Goal: Communication & Community: Ask a question

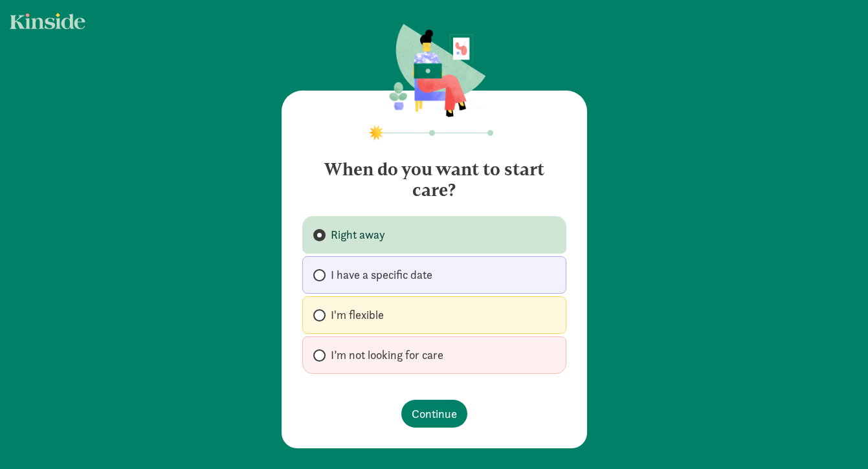
click at [385, 279] on span "I have a specific date" at bounding box center [382, 275] width 102 height 16
click at [322, 279] on input "I have a specific date" at bounding box center [317, 275] width 8 height 8
radio input "true"
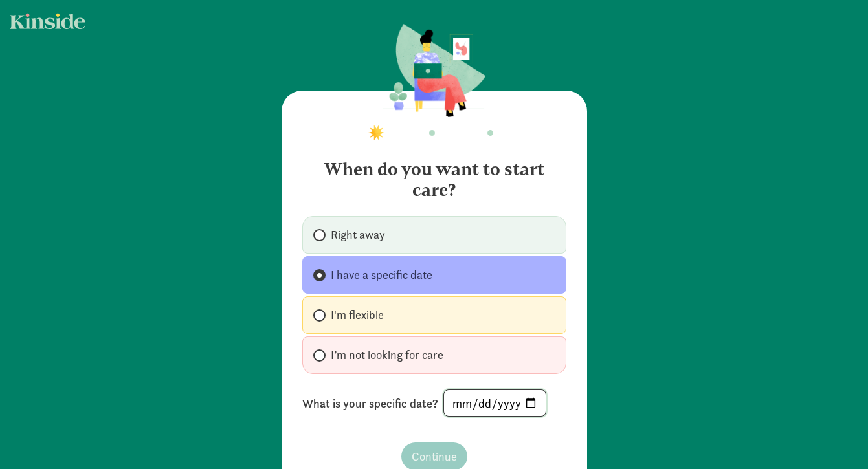
click at [490, 400] on input "date" at bounding box center [495, 403] width 102 height 26
click at [530, 407] on input "date" at bounding box center [495, 403] width 102 height 26
type input "2026-01-01"
click at [426, 456] on span "Continue" at bounding box center [434, 456] width 45 height 17
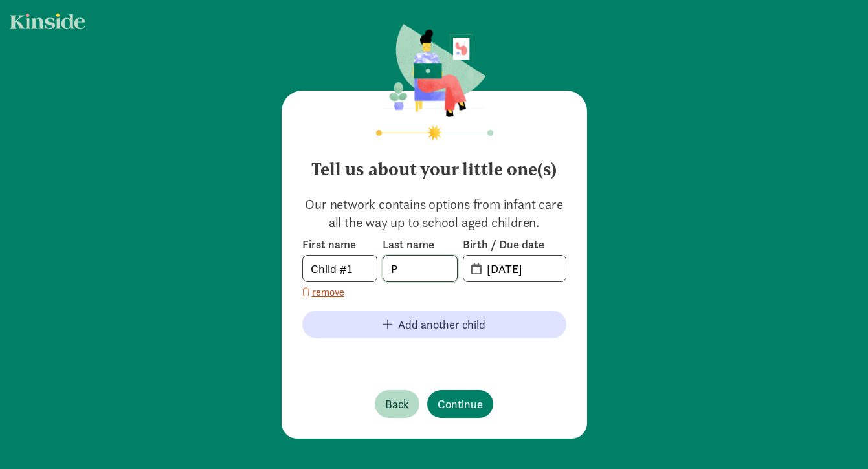
click at [421, 267] on input "P" at bounding box center [420, 269] width 74 height 26
click at [342, 272] on input "Child #1" at bounding box center [340, 269] width 74 height 26
type input "Elise"
type input "Knoertzer"
click at [534, 279] on input "09-15-2025" at bounding box center [522, 269] width 87 height 26
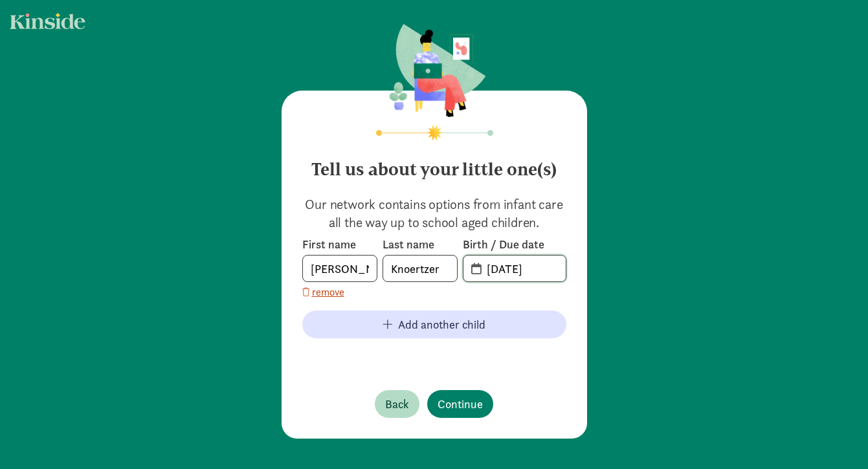
click at [504, 270] on input "09-15-2025" at bounding box center [522, 269] width 87 height 26
type input "09-01-2025"
click at [567, 271] on div "Tell us about your little one(s) Our network contains options from infant care …" at bounding box center [435, 265] width 306 height 348
click at [541, 265] on input "20-25-0901" at bounding box center [522, 269] width 87 height 26
type input "09-01-2022"
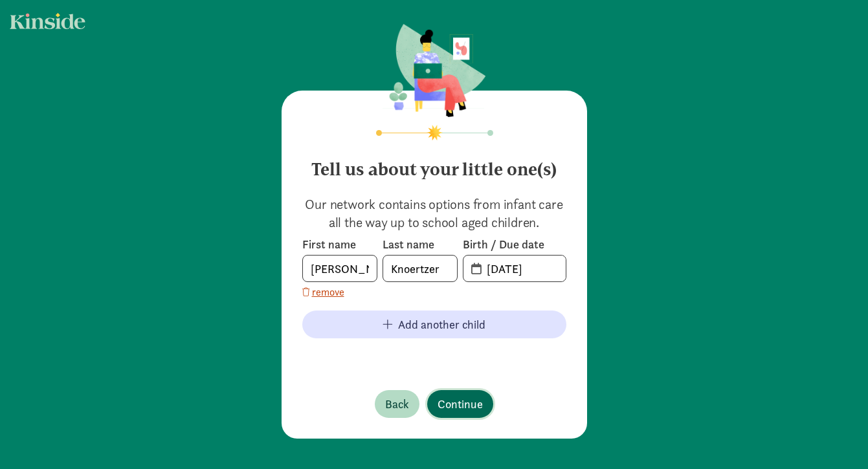
click at [465, 405] on span "Continue" at bounding box center [460, 404] width 45 height 17
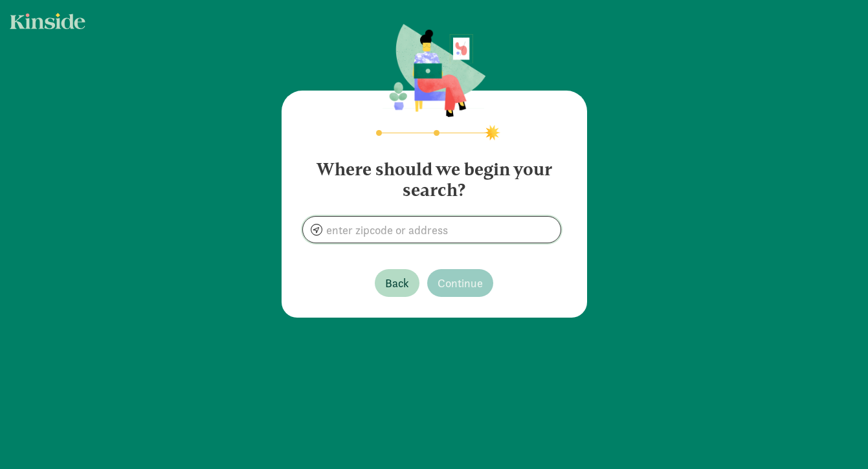
click at [436, 229] on input at bounding box center [432, 230] width 258 height 26
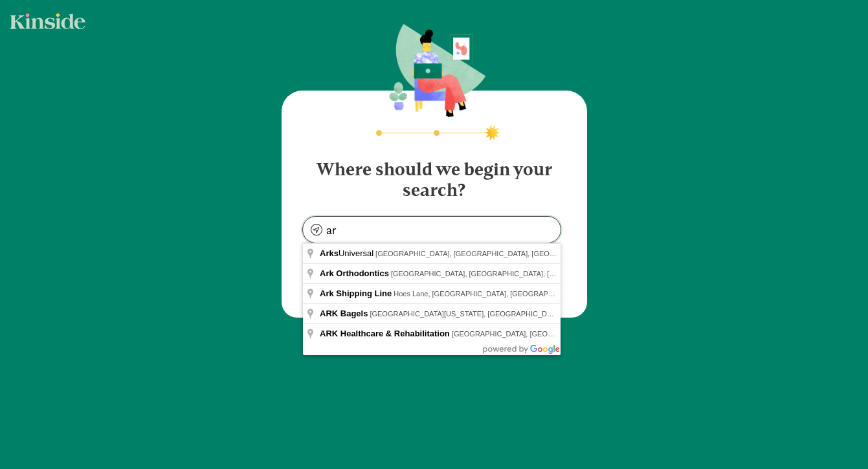
type input "a"
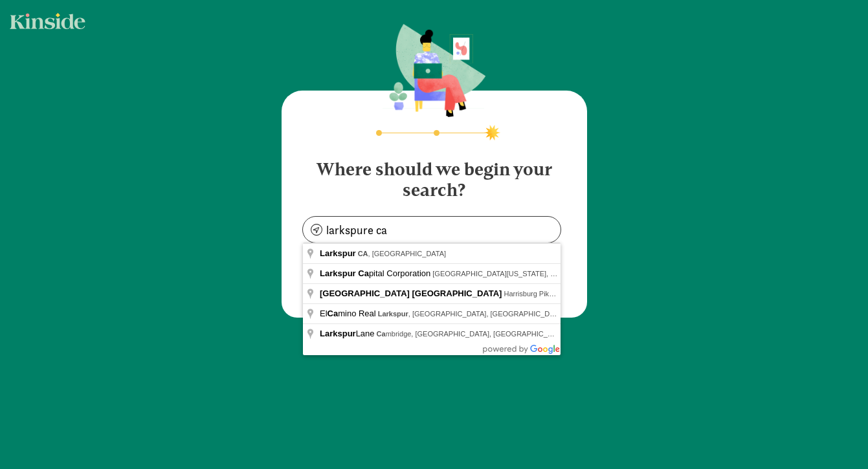
type input "Larkspur, CA, USA"
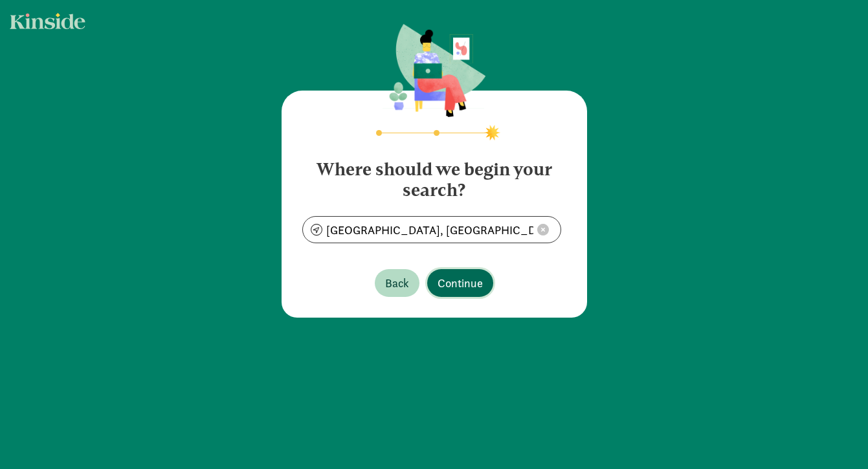
click at [464, 291] on span "Continue" at bounding box center [460, 283] width 45 height 17
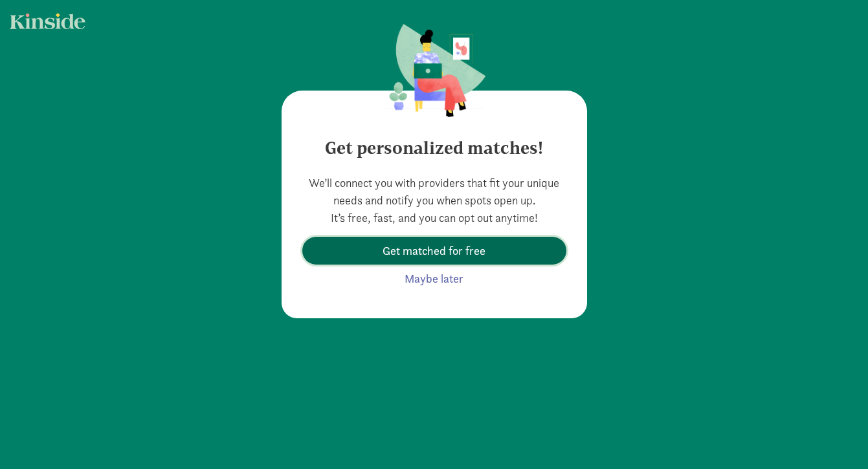
click at [451, 251] on span "Get matched for free" at bounding box center [434, 250] width 103 height 17
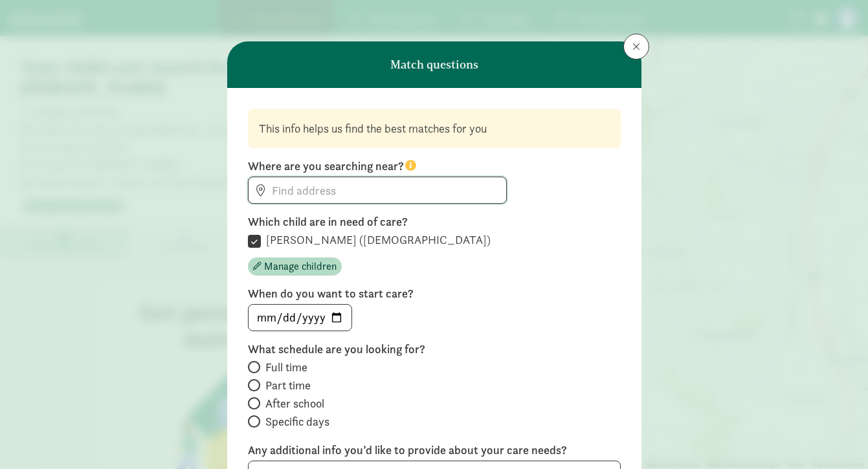
click at [337, 194] on input at bounding box center [378, 190] width 258 height 26
type input "224 Greenfield Ave, San Anselmo, CA 94960, USA"
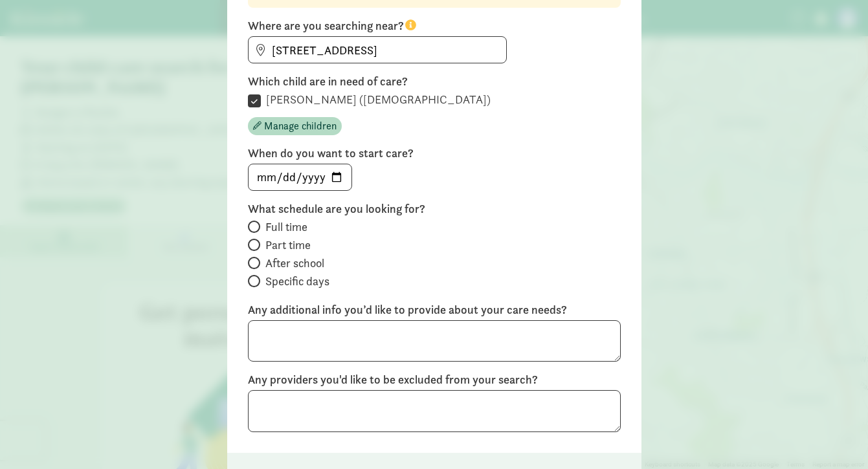
scroll to position [142, 0]
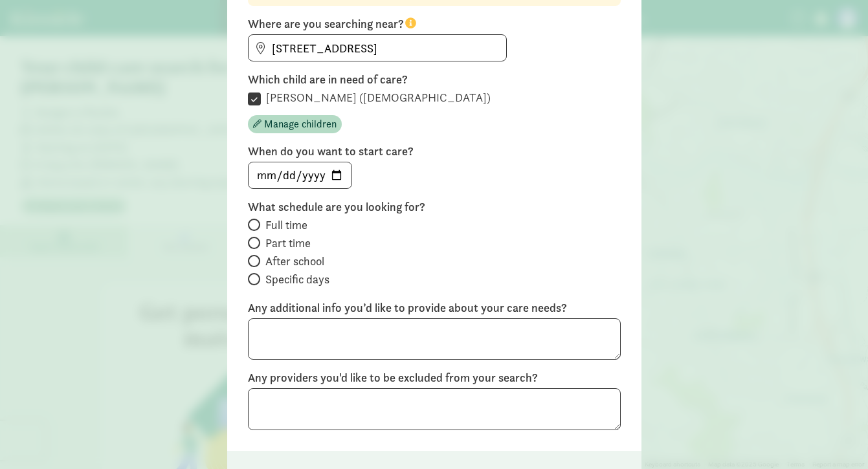
click at [276, 221] on span "Full time" at bounding box center [286, 226] width 42 height 16
click at [256, 221] on input "Full time" at bounding box center [252, 225] width 8 height 8
radio input "true"
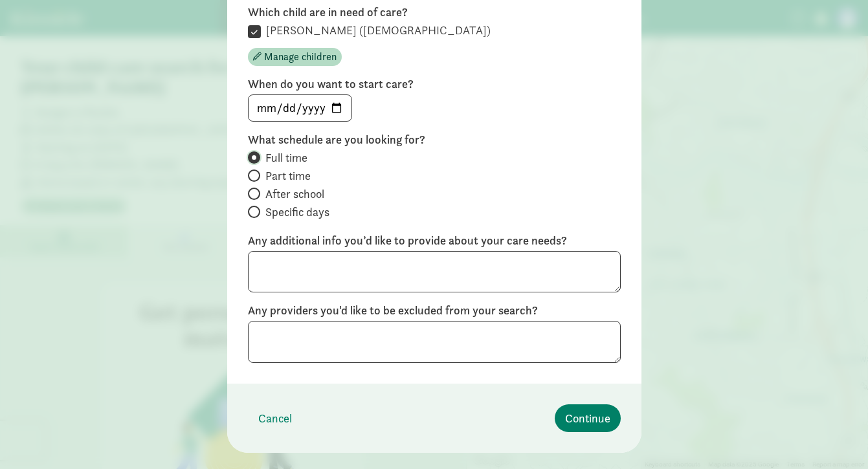
scroll to position [235, 0]
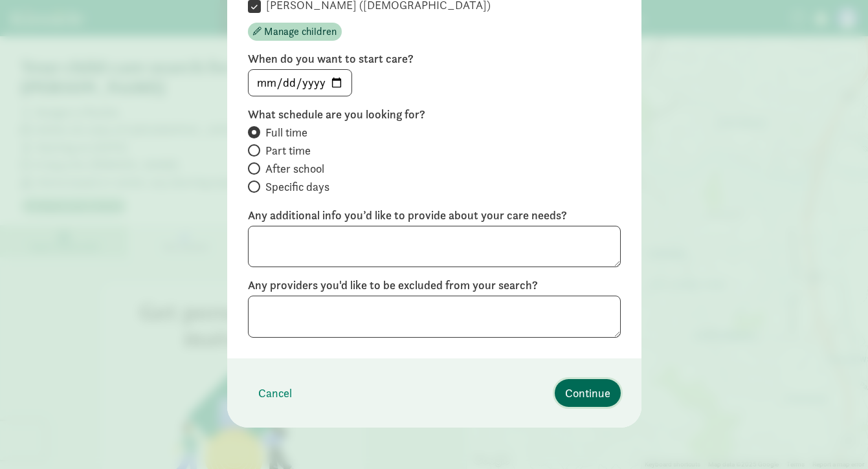
click at [599, 397] on span "Continue" at bounding box center [587, 393] width 45 height 17
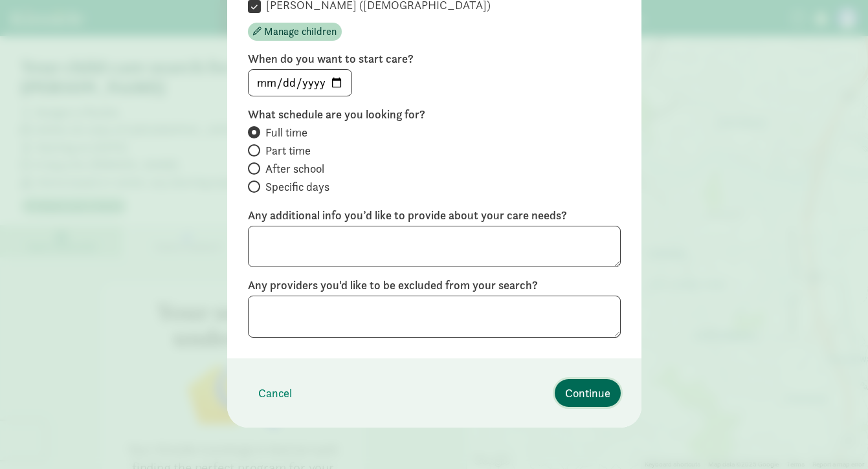
scroll to position [61, 0]
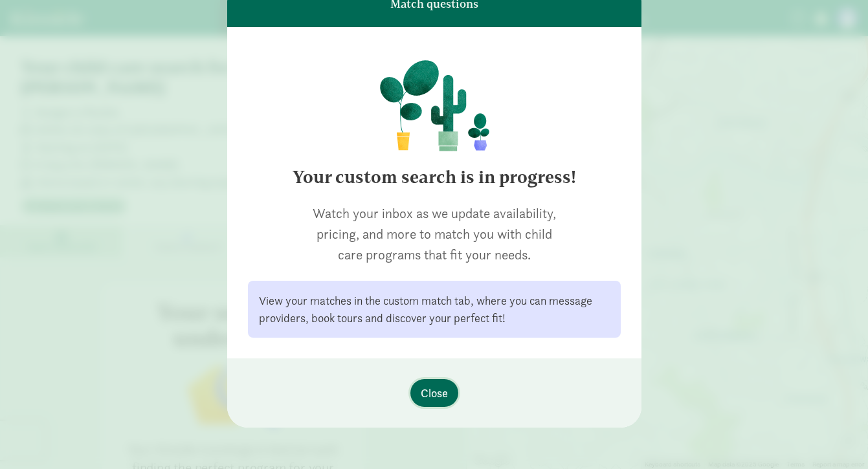
click at [440, 392] on span "Close" at bounding box center [434, 393] width 27 height 17
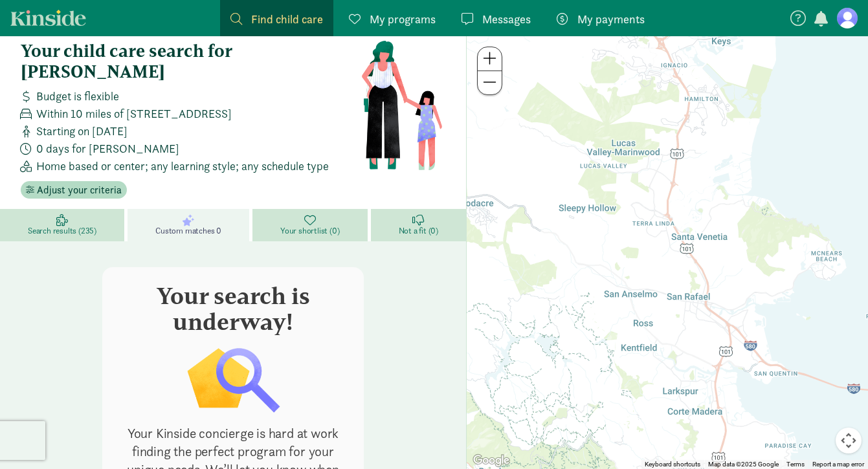
scroll to position [0, 0]
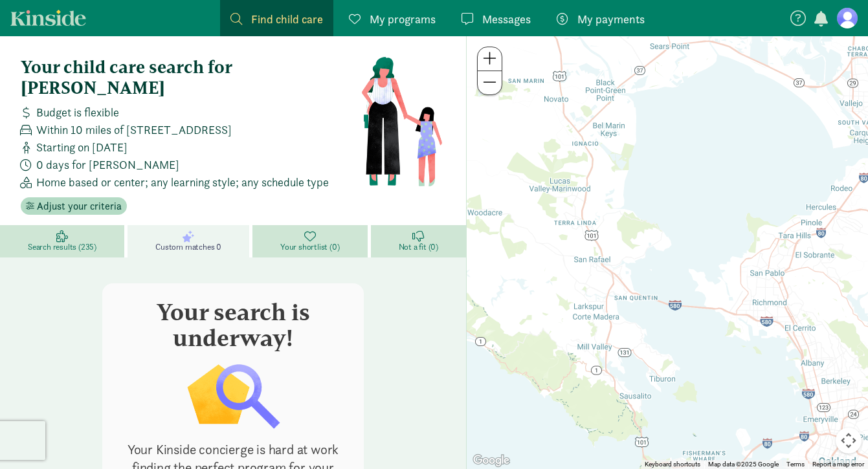
drag, startPoint x: 649, startPoint y: 280, endPoint x: 565, endPoint y: 254, distance: 88.7
click at [565, 254] on div at bounding box center [667, 252] width 401 height 433
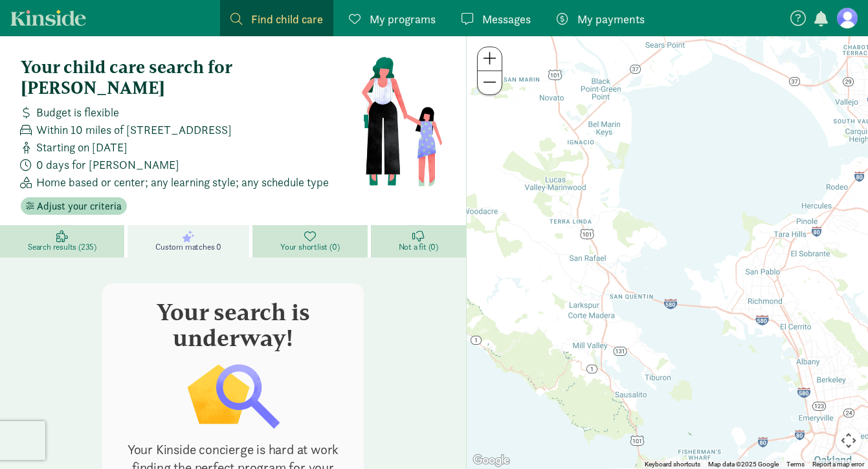
click at [140, 121] on span "Within 10 miles of [STREET_ADDRESS]" at bounding box center [134, 129] width 196 height 17
click at [80, 199] on span "Adjust your criteria" at bounding box center [79, 207] width 85 height 16
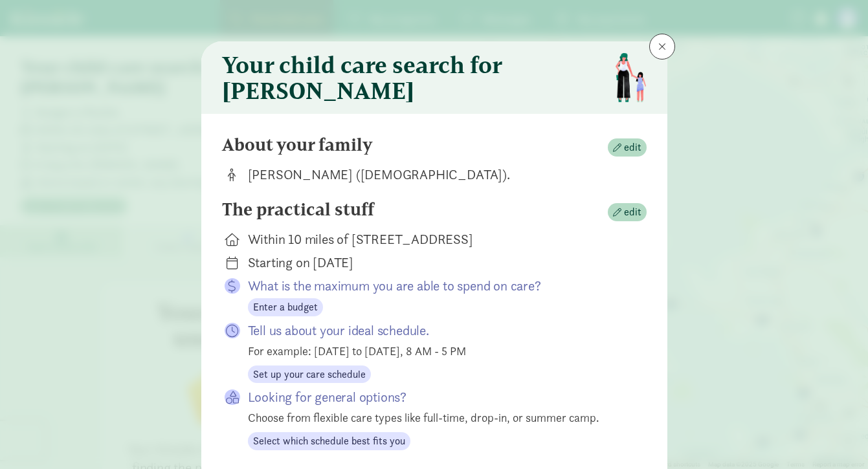
scroll to position [23, 0]
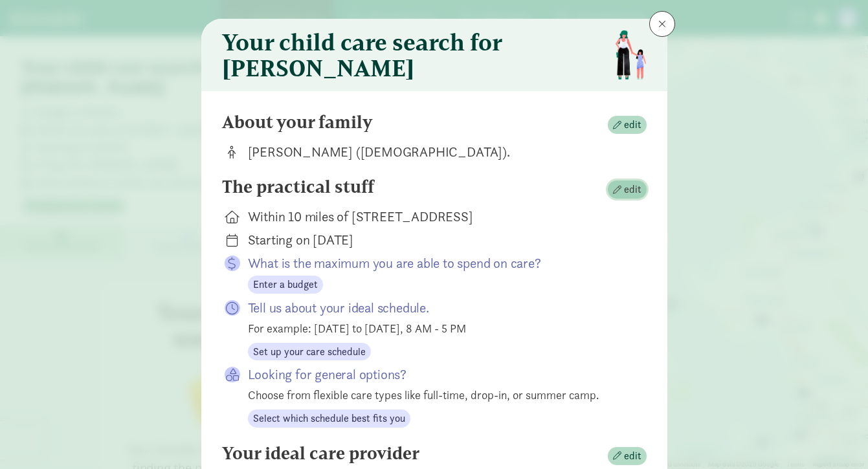
click at [623, 197] on span "edit" at bounding box center [627, 190] width 28 height 16
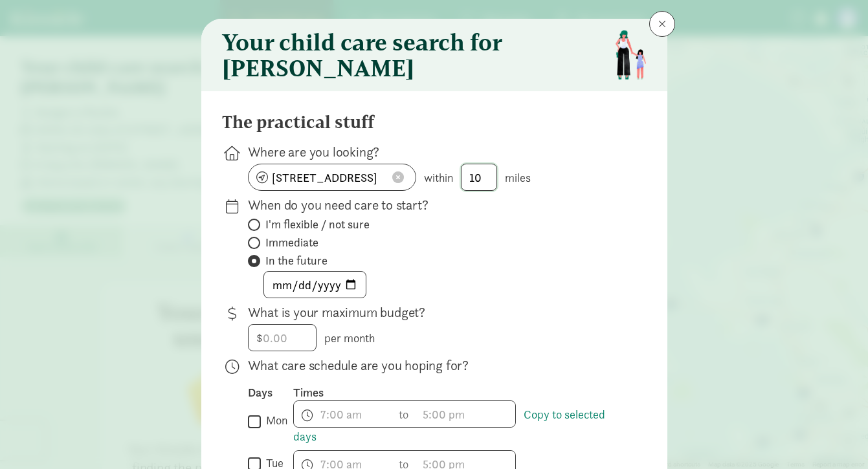
drag, startPoint x: 494, startPoint y: 186, endPoint x: 453, endPoint y: 186, distance: 40.8
click at [453, 186] on div "224 Greenfield Ave, San Anselmo, CA 94960, USA within 10 miles" at bounding box center [437, 177] width 378 height 27
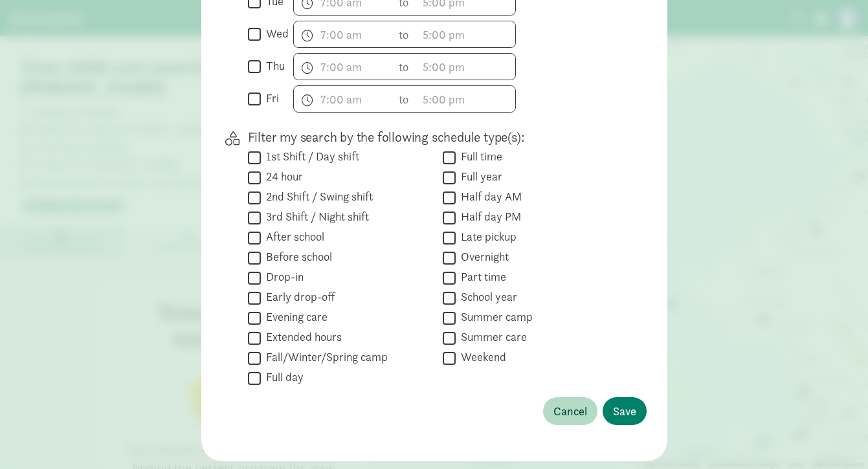
scroll to position [527, 0]
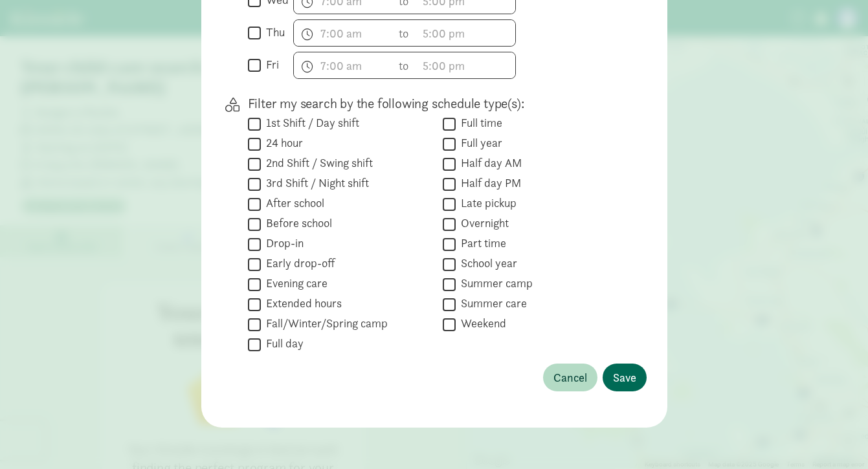
type input "30"
click at [617, 374] on span "Save" at bounding box center [624, 377] width 23 height 17
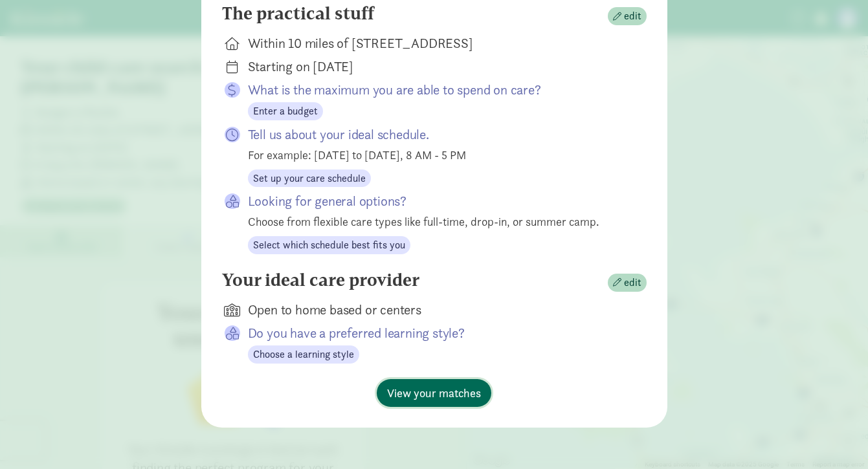
click at [439, 392] on span "View your matches" at bounding box center [434, 393] width 94 height 17
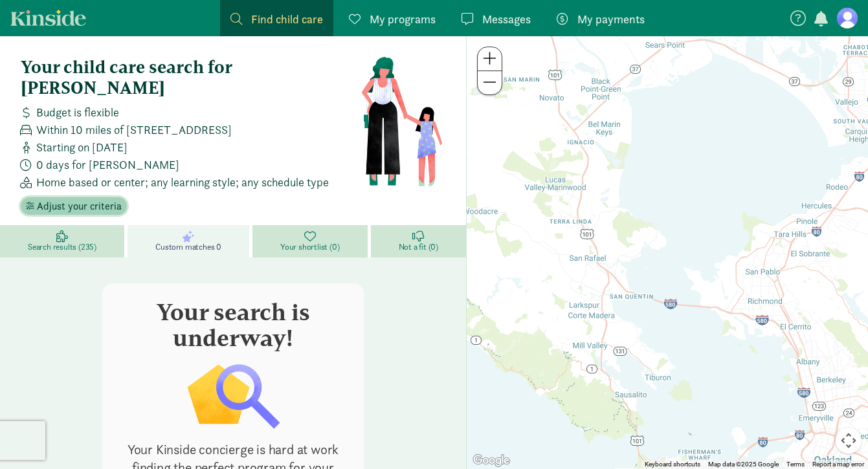
click at [91, 199] on span "Adjust your criteria" at bounding box center [79, 207] width 85 height 16
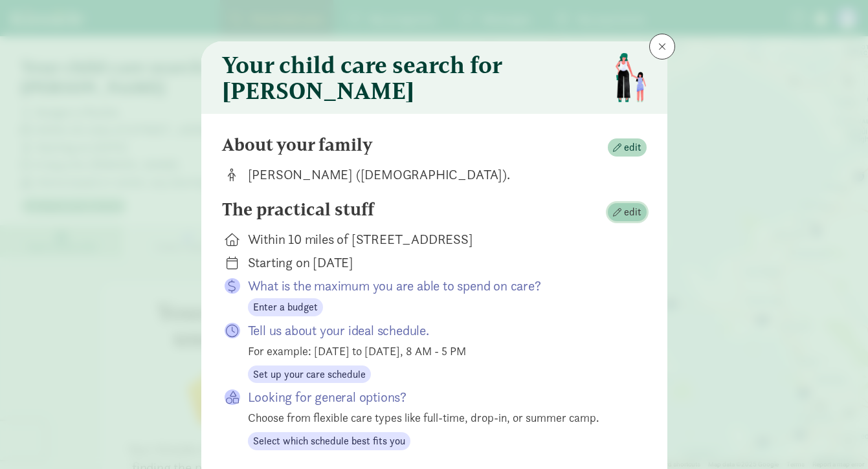
click at [630, 220] on span "edit" at bounding box center [632, 213] width 17 height 16
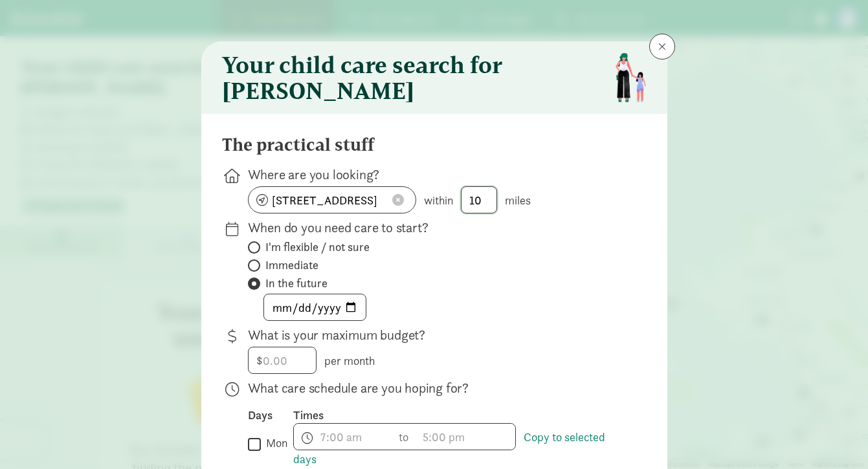
drag, startPoint x: 486, startPoint y: 205, endPoint x: 448, endPoint y: 205, distance: 37.6
click at [448, 205] on div "224 Greenfield Ave, San Anselmo, CA 94960, USA within 10 miles" at bounding box center [437, 199] width 378 height 27
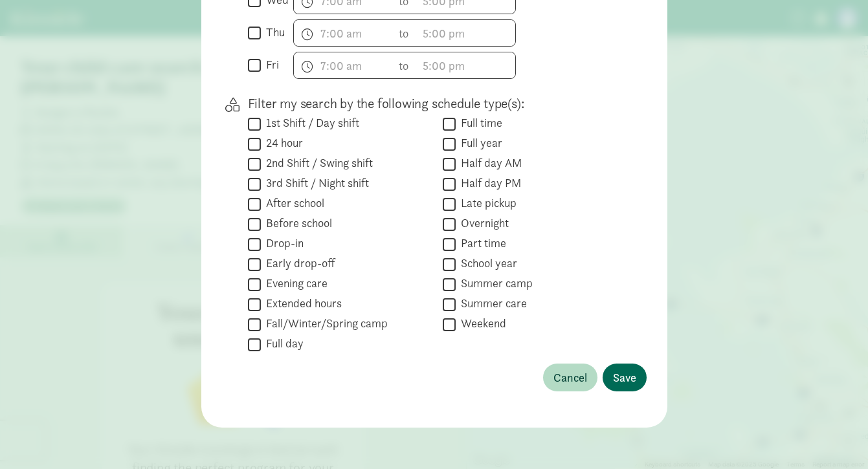
type input "30"
click at [621, 373] on span "Save" at bounding box center [624, 377] width 23 height 17
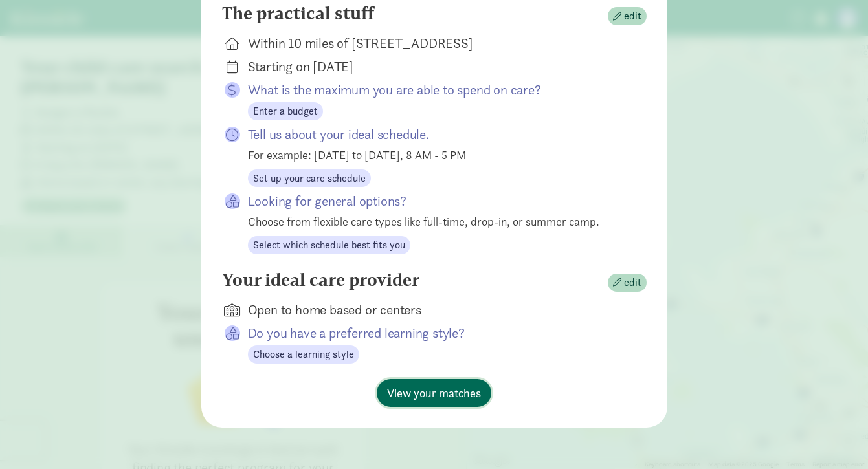
click at [445, 401] on span "View your matches" at bounding box center [434, 393] width 94 height 17
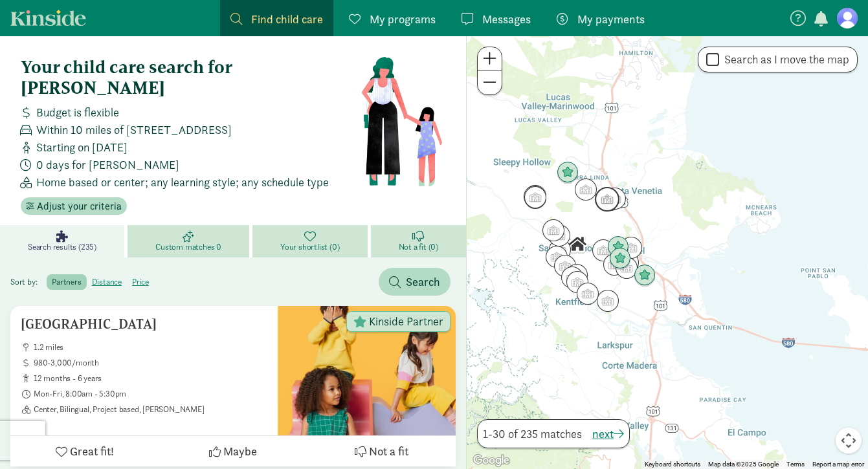
drag, startPoint x: 697, startPoint y: 341, endPoint x: 600, endPoint y: 208, distance: 163.9
click at [600, 208] on img "Click to see details" at bounding box center [607, 199] width 25 height 25
click at [618, 232] on div "To navigate, press the arrow keys." at bounding box center [667, 252] width 401 height 433
click at [618, 243] on img "Click to see details" at bounding box center [618, 247] width 25 height 25
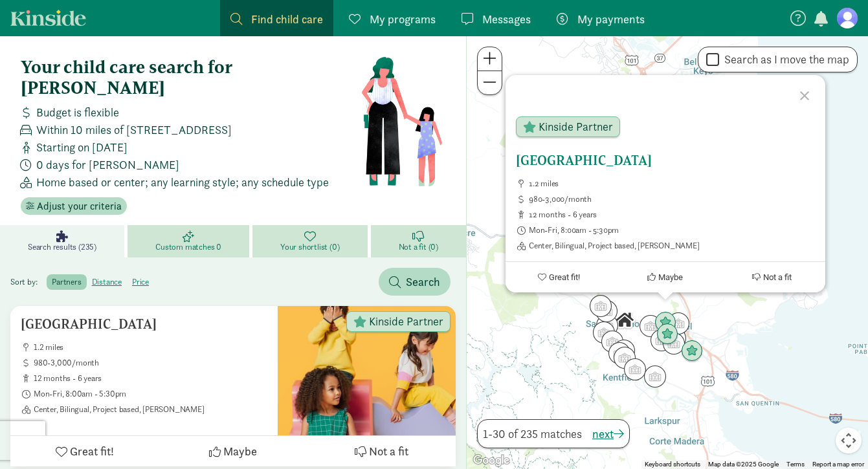
drag, startPoint x: 652, startPoint y: 167, endPoint x: 527, endPoint y: 167, distance: 125.0
click at [527, 167] on h5 "[GEOGRAPHIC_DATA]" at bounding box center [665, 161] width 299 height 16
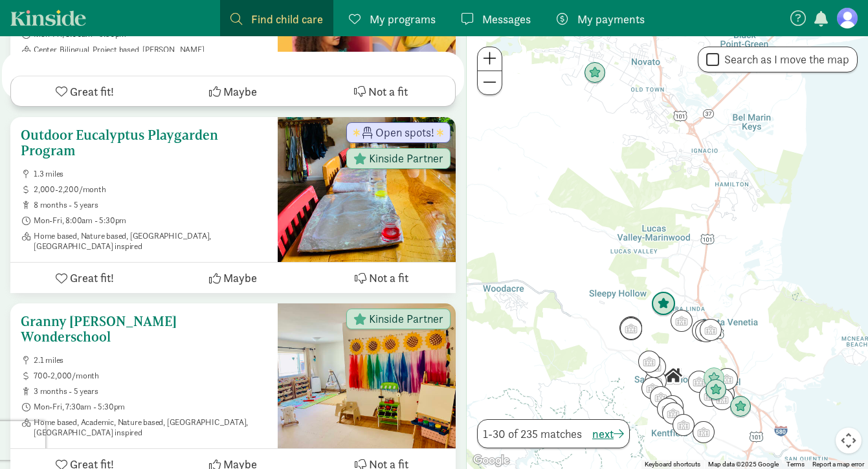
scroll to position [387, 0]
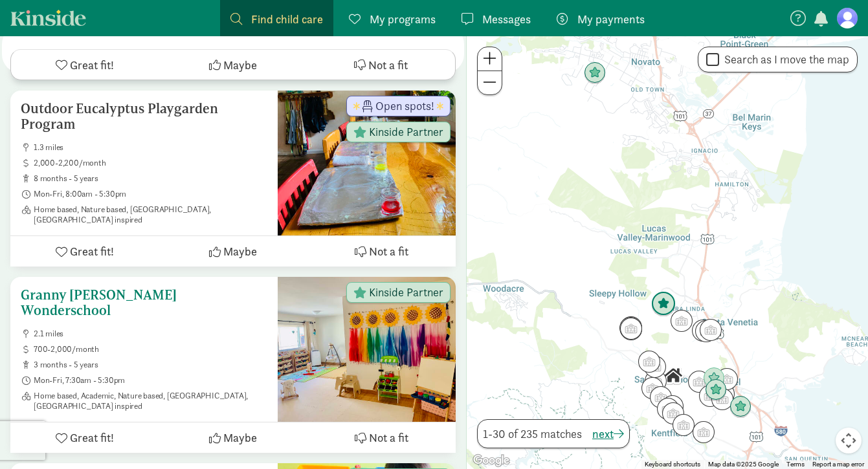
click at [207, 287] on div "Granny [PERSON_NAME] Wonderschool 2.1 miles 700-2,000/month 3 months - 5 years …" at bounding box center [144, 349] width 247 height 124
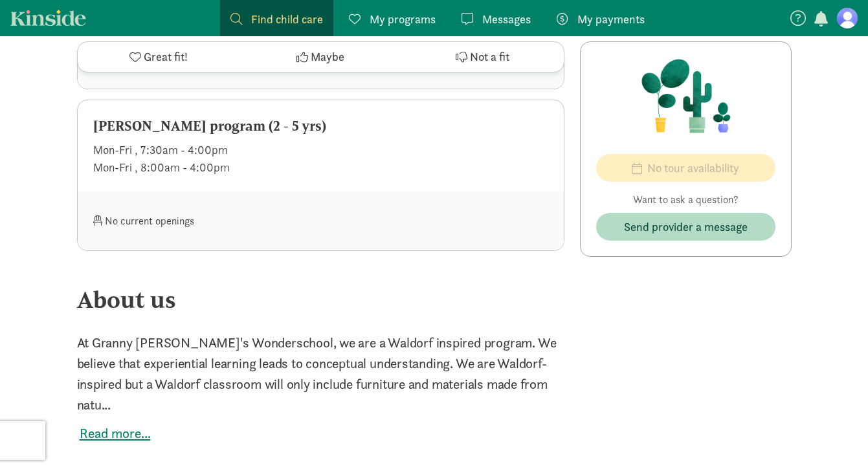
scroll to position [807, 0]
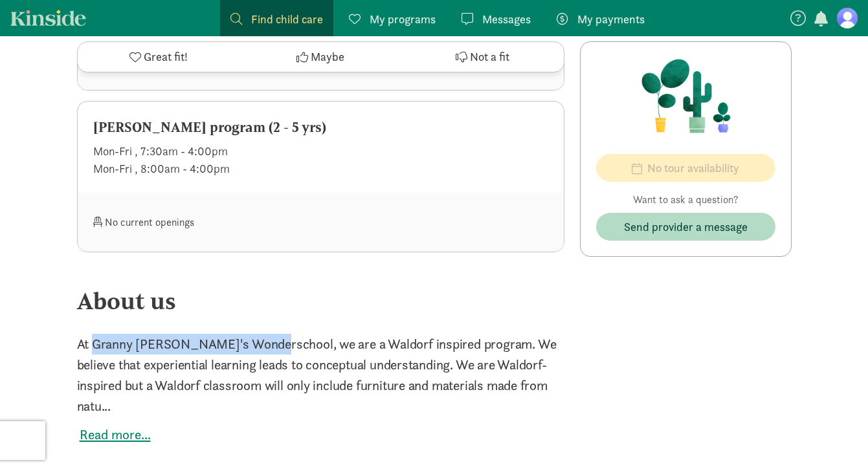
drag, startPoint x: 244, startPoint y: 308, endPoint x: 95, endPoint y: 301, distance: 149.1
click at [95, 334] on p "At Granny [PERSON_NAME]'s Wonderschool, we are a Waldorf inspired program. We b…" at bounding box center [321, 375] width 488 height 83
copy p "Granny [PERSON_NAME]'s Wonderschool"
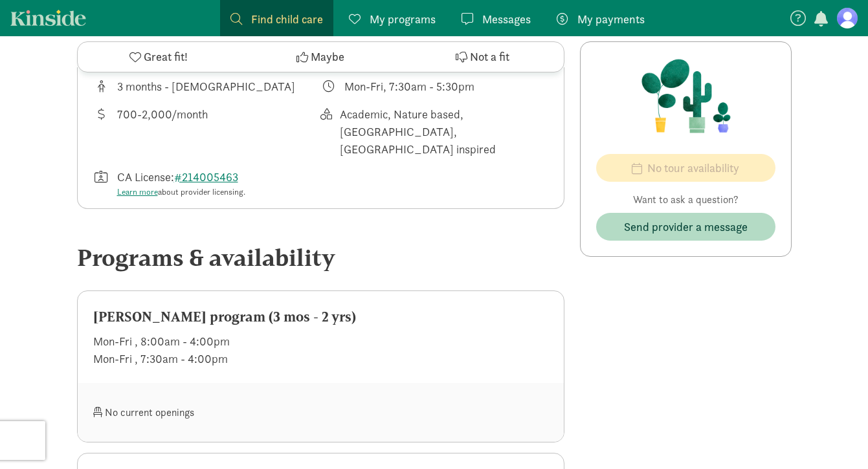
scroll to position [457, 0]
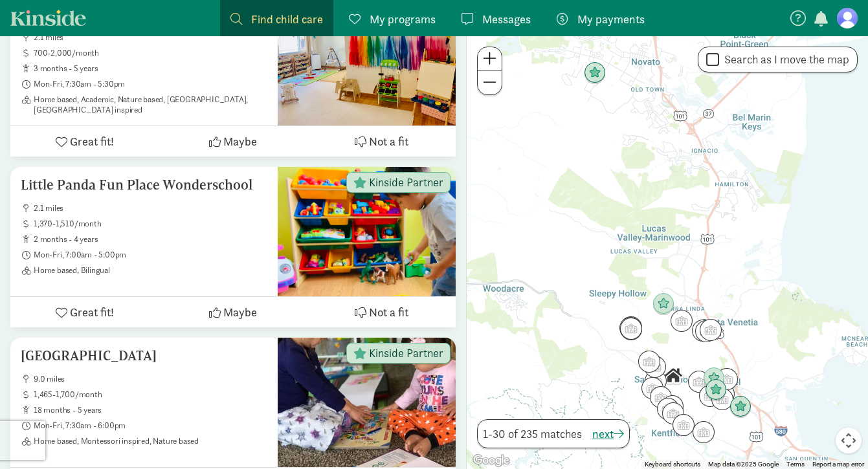
scroll to position [685, 0]
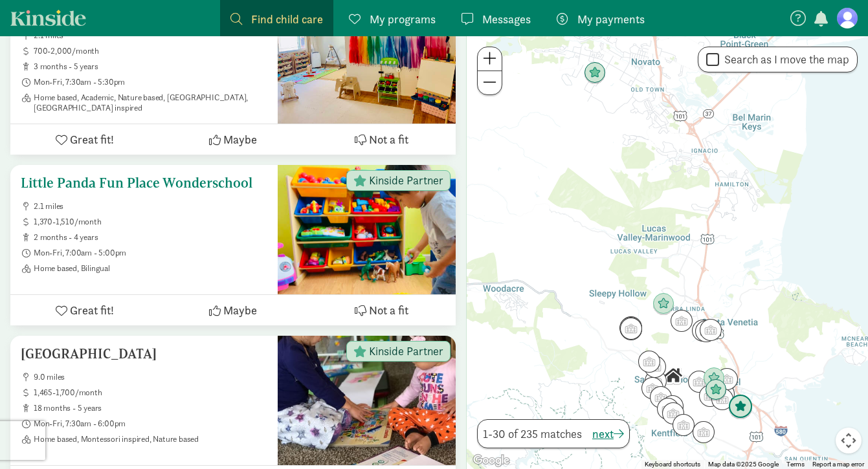
click at [171, 201] on ul "2.1 miles 1,370-1,510/month 2 months - 4 years Mon-Fri, 7:00am - 5:00pm Home ba…" at bounding box center [144, 237] width 247 height 73
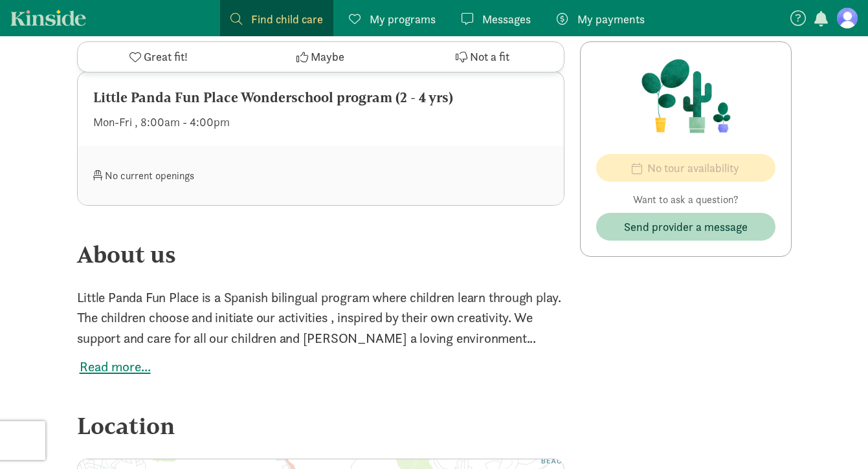
scroll to position [968, 0]
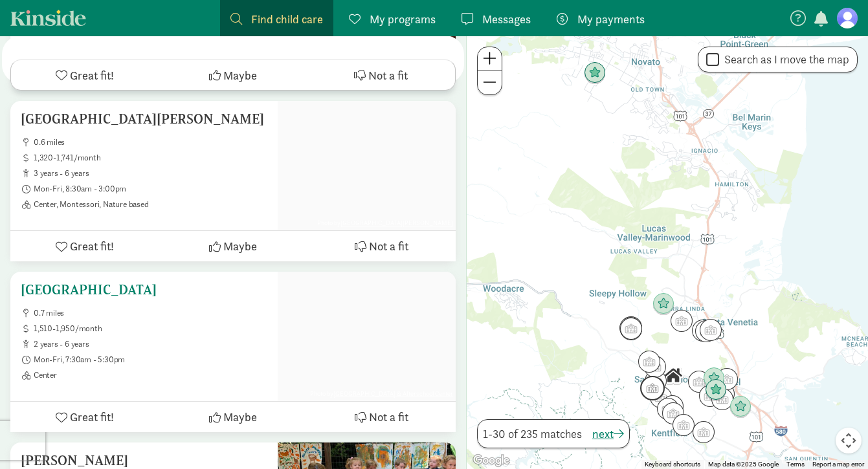
scroll to position [1266, 0]
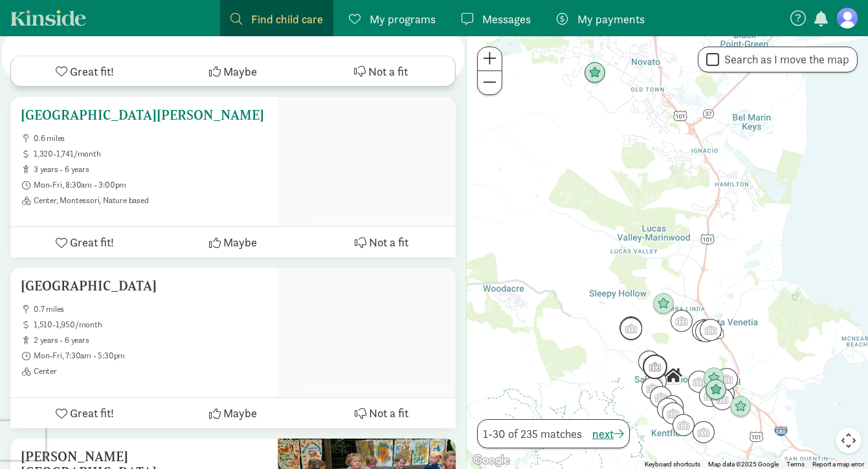
click at [187, 164] on span "3 years - 6 years" at bounding box center [151, 169] width 234 height 10
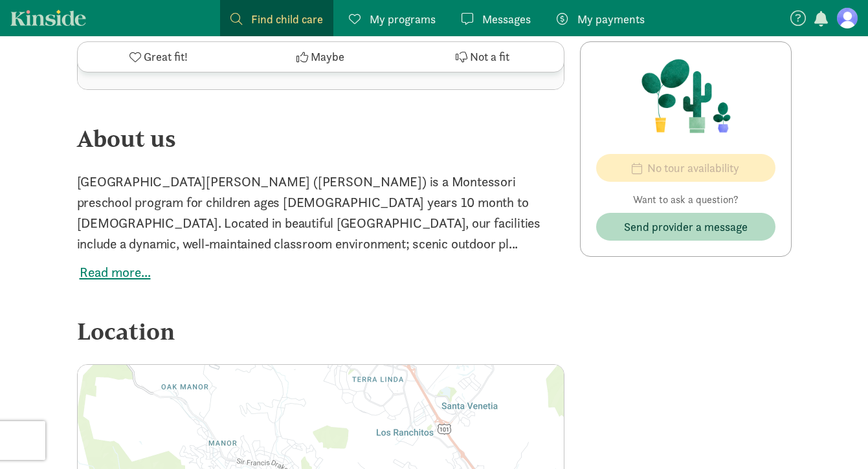
scroll to position [980, 0]
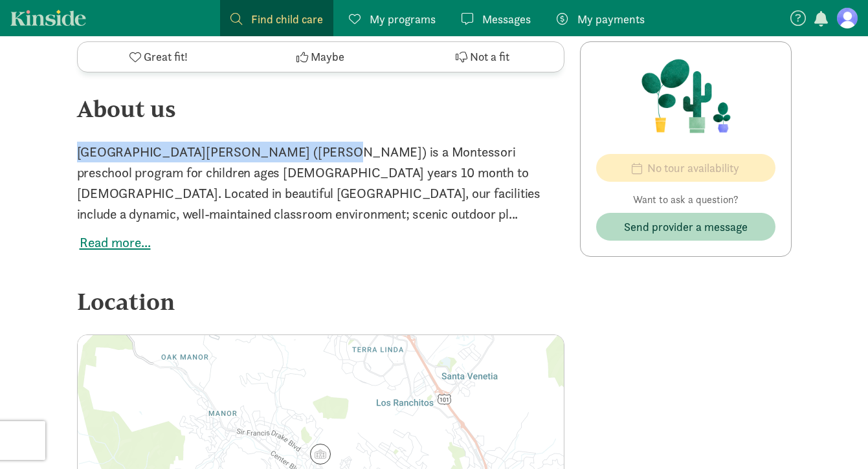
drag, startPoint x: 75, startPoint y: 134, endPoint x: 309, endPoint y: 133, distance: 233.7
copy p "San Anselmo Montessori School (SAMS) i"
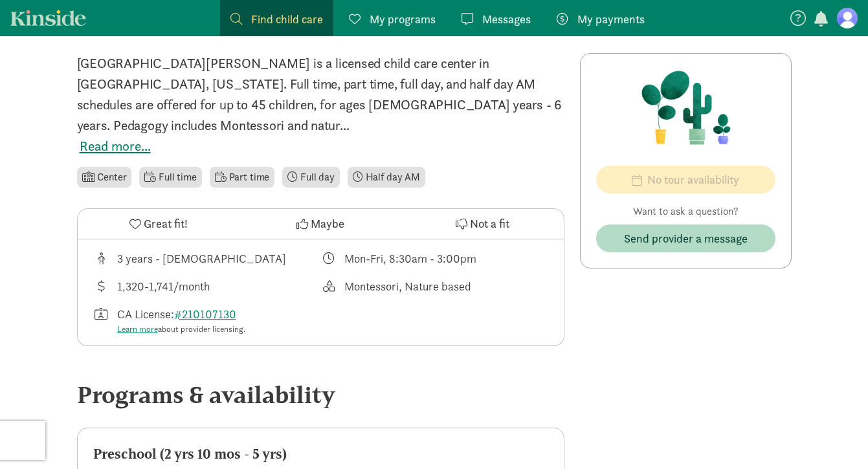
scroll to position [271, 0]
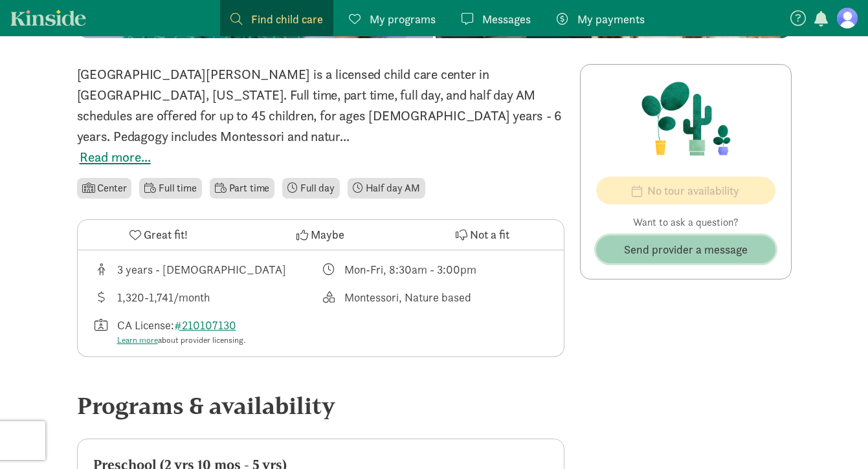
click at [664, 256] on span "Send provider a message" at bounding box center [686, 249] width 124 height 17
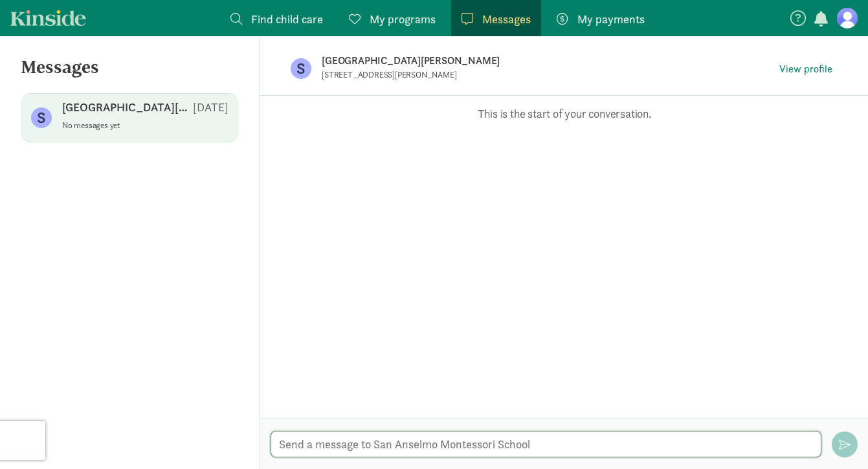
click at [371, 452] on textarea at bounding box center [546, 444] width 551 height 27
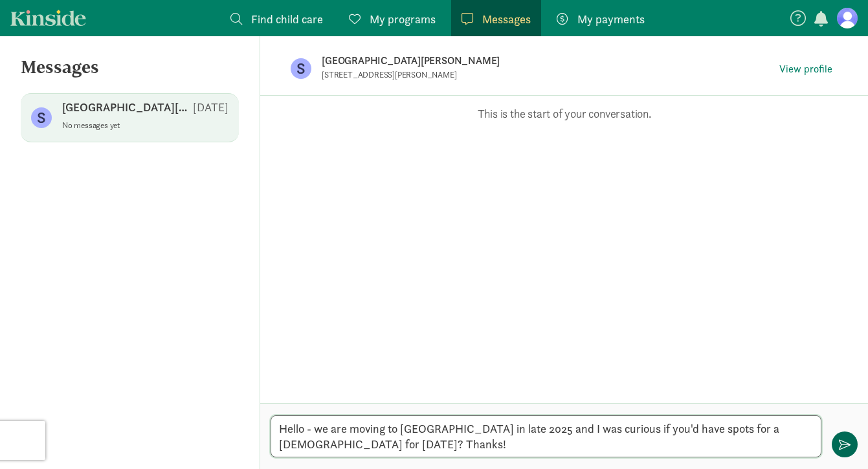
type textarea "Hello - we are moving to San Anselmo in late 2025 and I was curious if you'd ha…"
click at [843, 442] on span "button" at bounding box center [845, 445] width 12 height 12
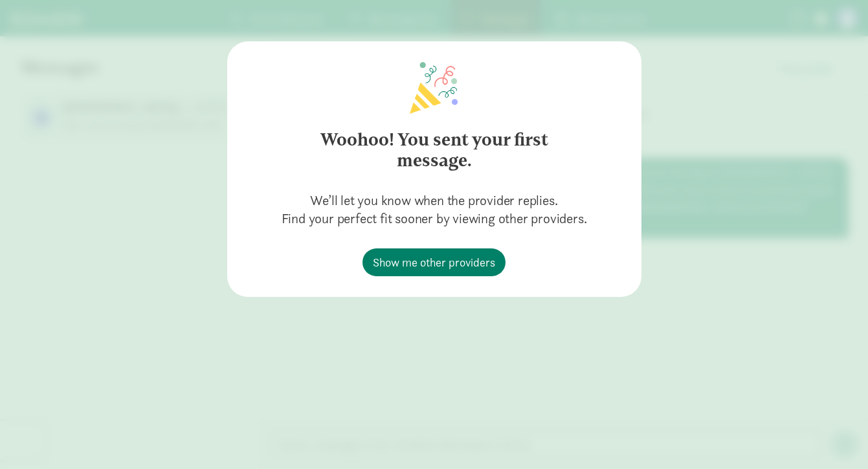
click at [122, 209] on div "Woohoo! You sent your first message. We’ll let you know when the provider repli…" at bounding box center [434, 234] width 868 height 469
click at [437, 265] on span "Show me other providers" at bounding box center [434, 262] width 122 height 17
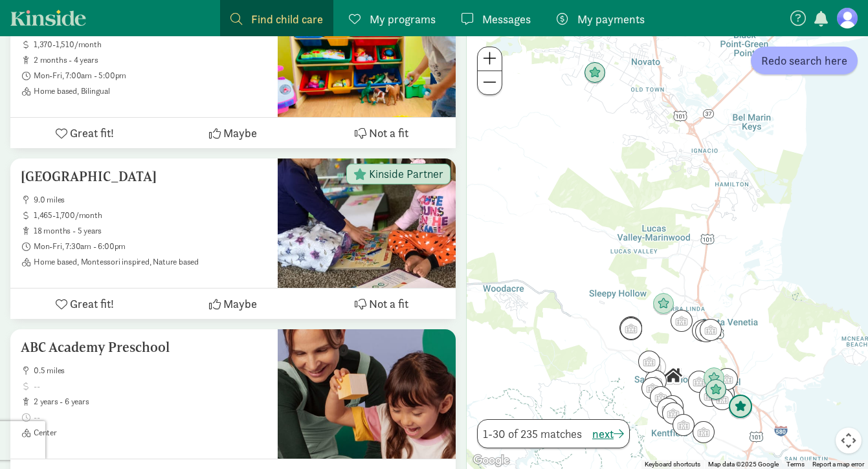
scroll to position [868, 0]
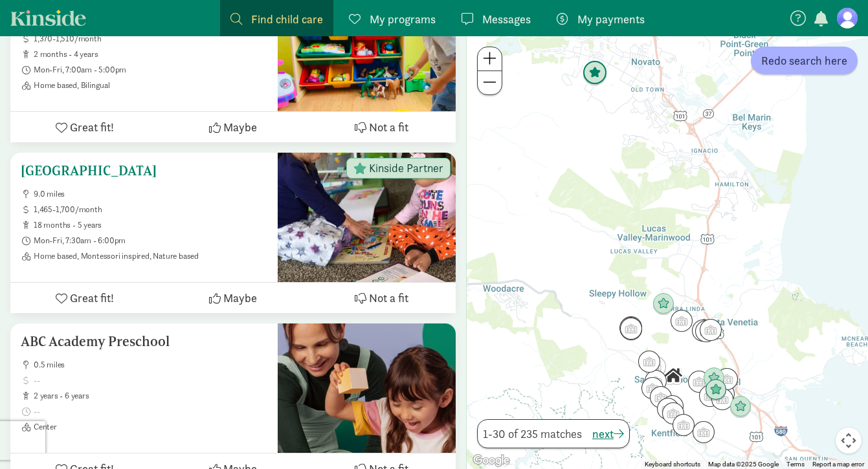
click at [353, 197] on div at bounding box center [367, 217] width 178 height 129
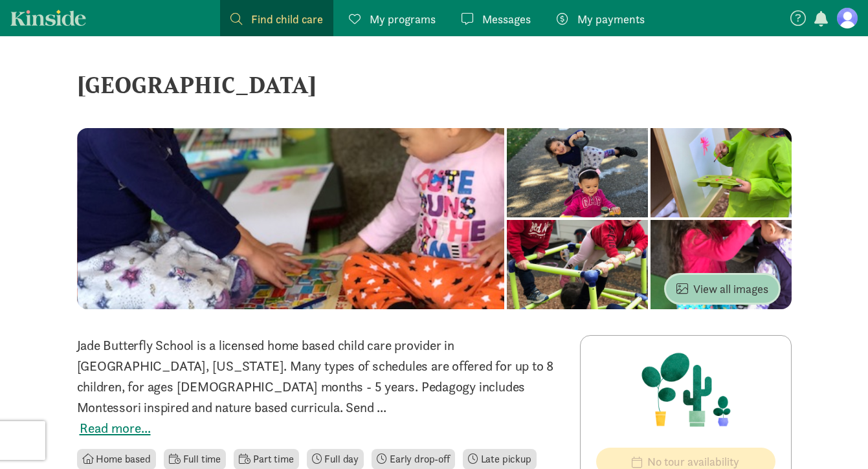
click at [706, 287] on span "View all images" at bounding box center [723, 288] width 92 height 17
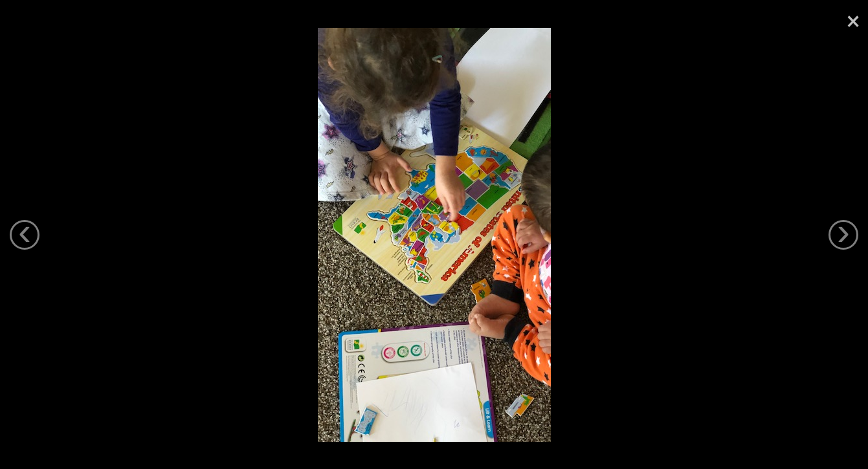
click at [846, 17] on link "×" at bounding box center [853, 19] width 30 height 39
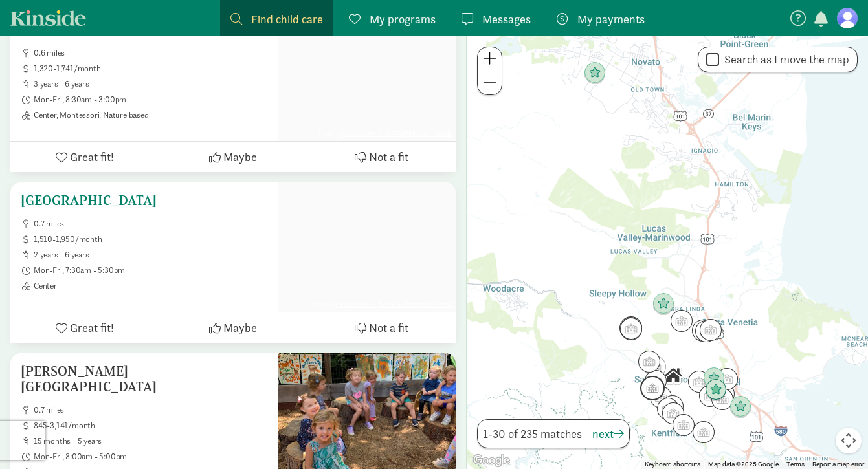
scroll to position [1358, 0]
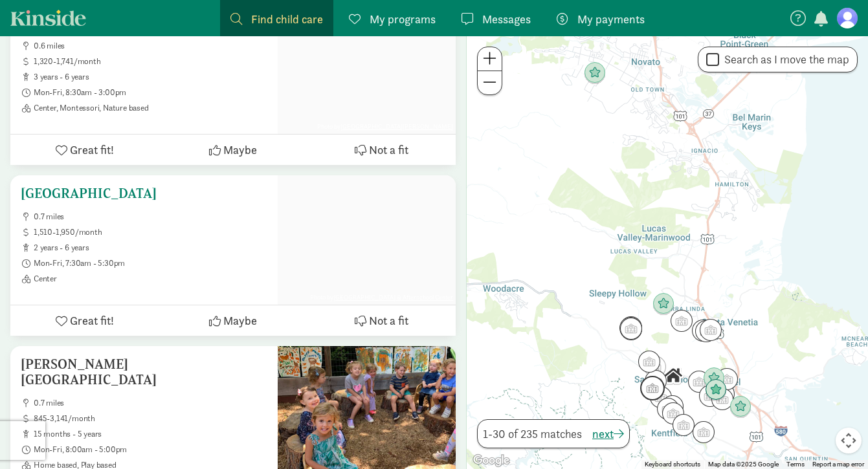
click at [119, 212] on ul "0.7 miles 1,510-1,950/month 2 years - 6 years Mon-Fri, 7:30am - 5:30pm Center" at bounding box center [144, 248] width 247 height 73
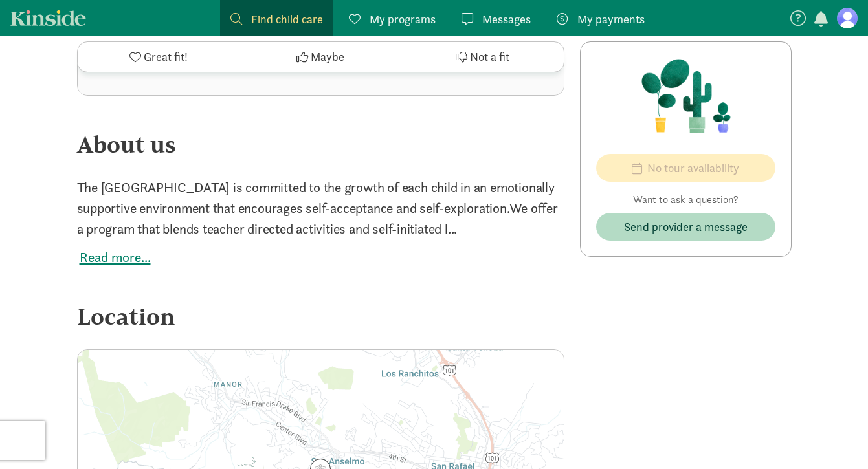
scroll to position [907, 0]
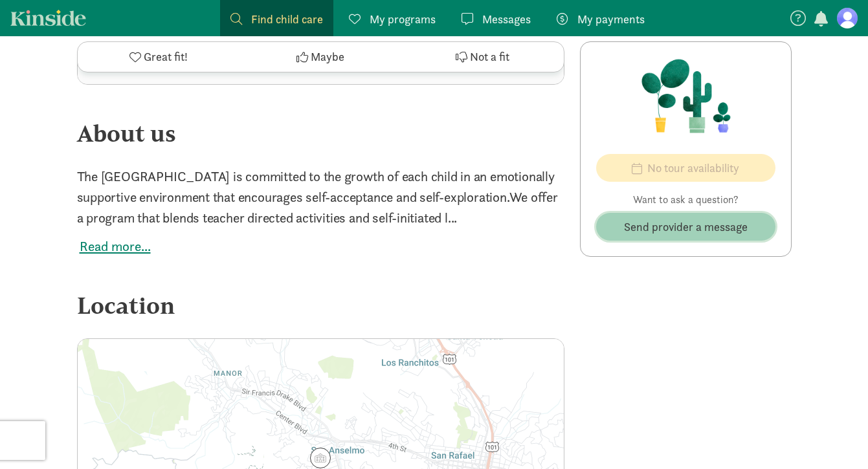
click at [684, 229] on span "Send provider a message" at bounding box center [686, 226] width 124 height 17
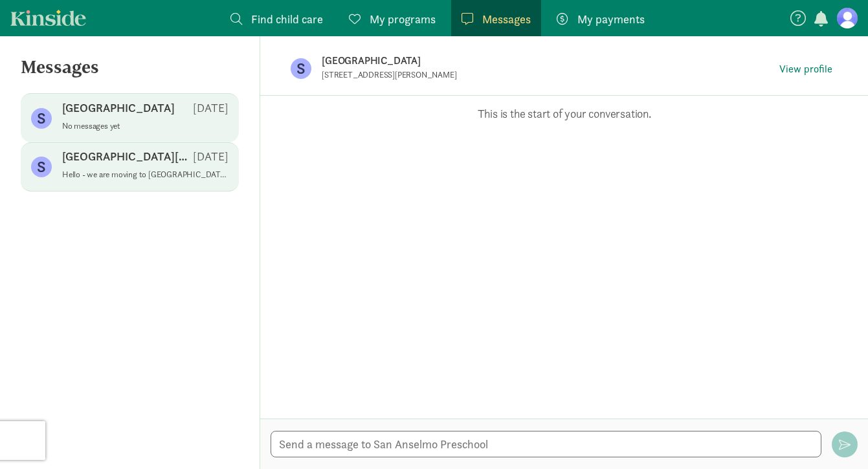
click at [108, 164] on div "San Anselmo Montessori School Sep 15" at bounding box center [145, 159] width 166 height 21
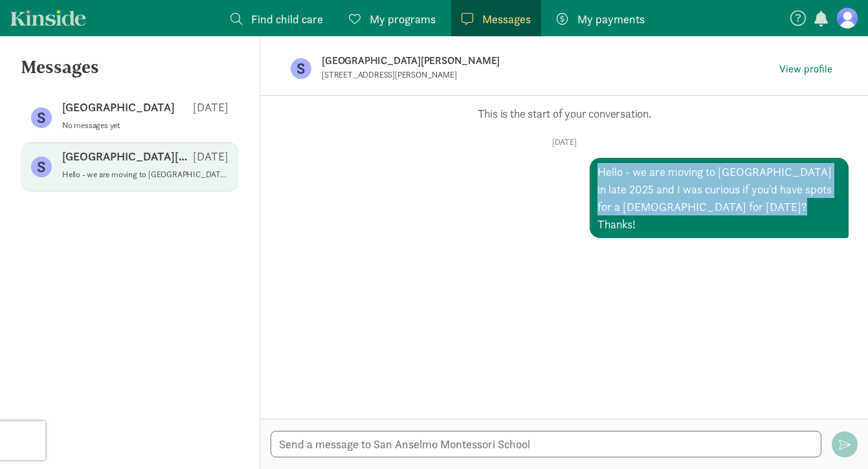
drag, startPoint x: 770, startPoint y: 206, endPoint x: 598, endPoint y: 170, distance: 176.6
click at [598, 170] on div "Hello - we are moving to [GEOGRAPHIC_DATA] in late 2025 and I was curious if yo…" at bounding box center [719, 198] width 259 height 80
copy div "Hello - we are moving to [GEOGRAPHIC_DATA] in late 2025 and I was curious if yo…"
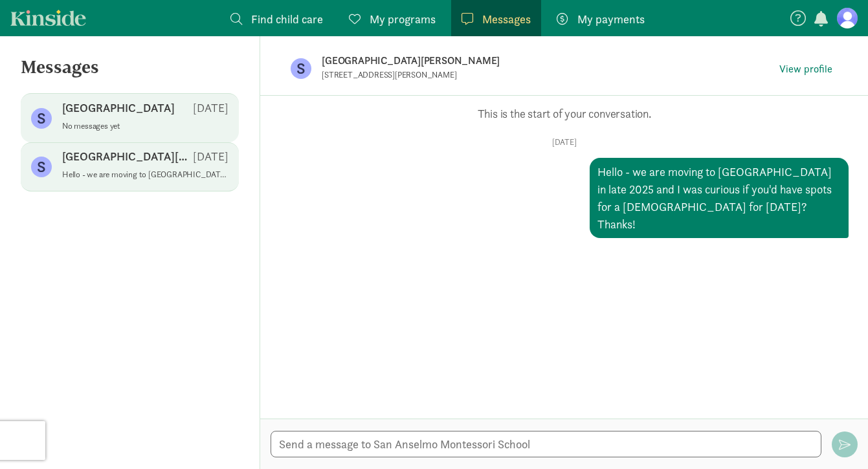
click at [75, 111] on p "[GEOGRAPHIC_DATA]" at bounding box center [118, 108] width 113 height 16
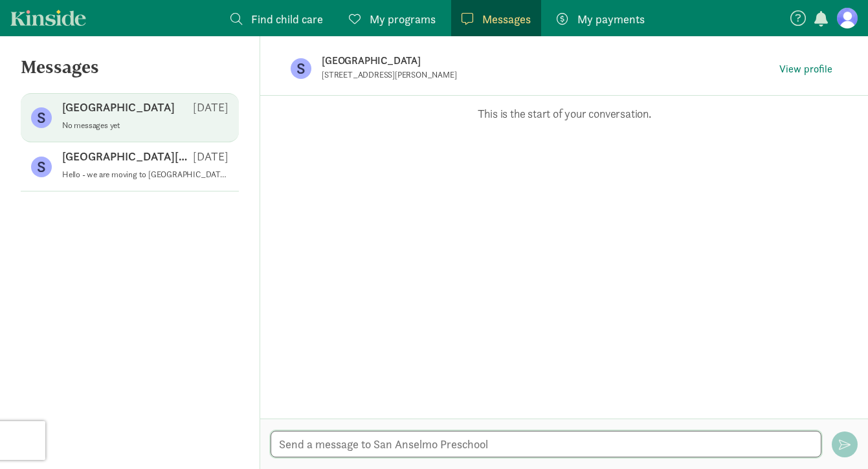
click at [337, 446] on textarea at bounding box center [546, 444] width 551 height 27
paste textarea "Hello - we are moving to San Anselmo in late 2025 and I was curious if you'd ha…"
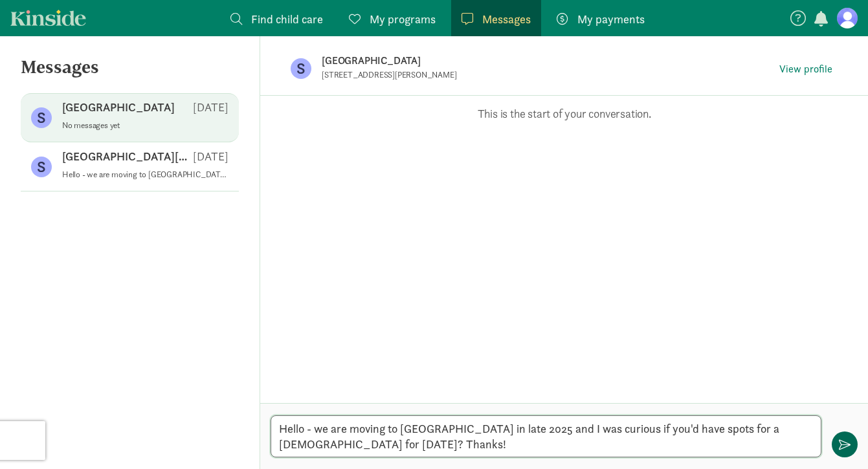
type textarea "Hello - we are moving to San Anselmo in late 2025 and I was curious if you'd ha…"
click at [842, 443] on span "button" at bounding box center [845, 445] width 12 height 12
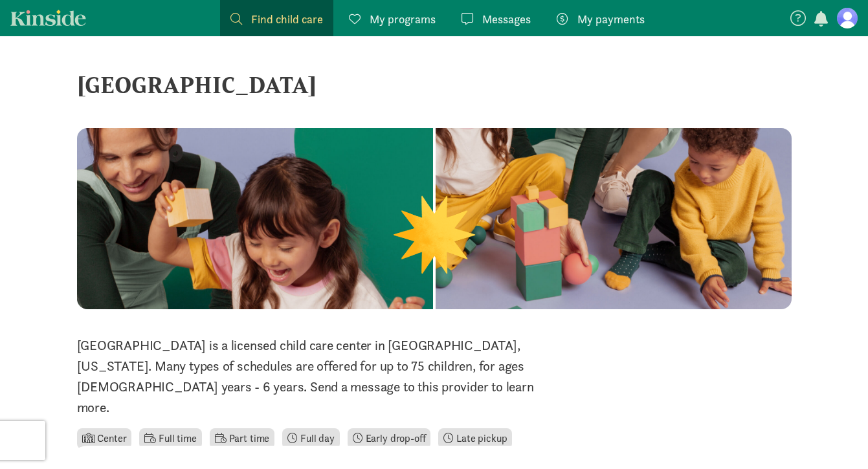
scroll to position [907, 0]
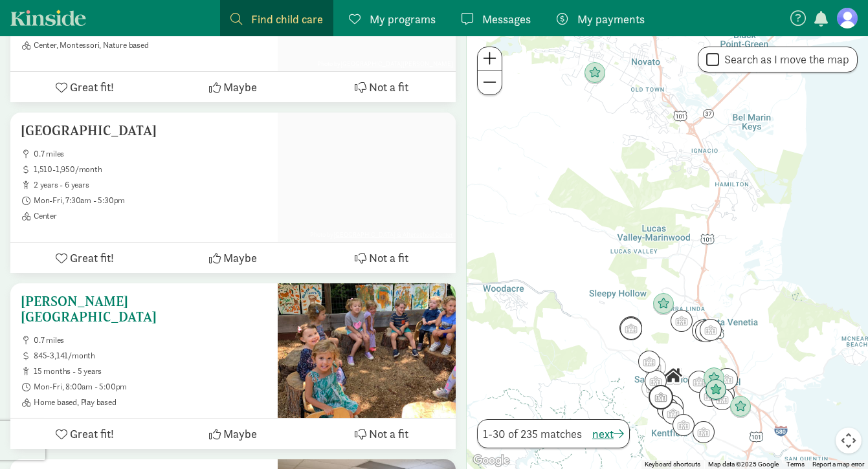
scroll to position [1501, 0]
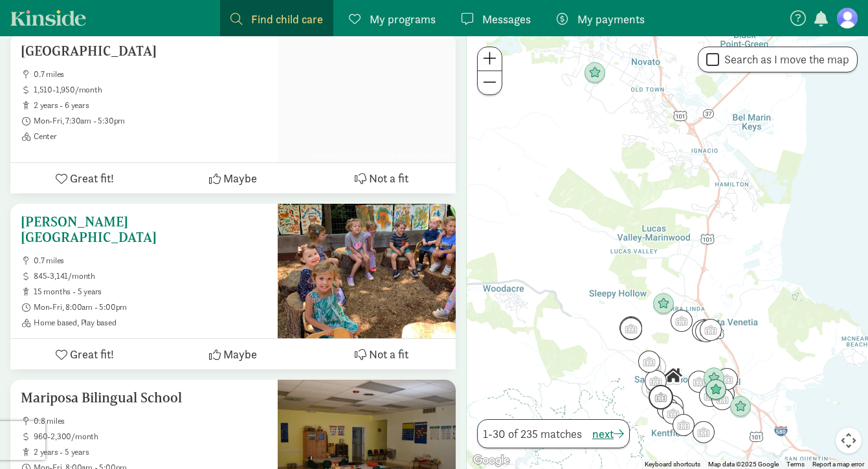
click at [126, 302] on span "Mon-Fri, 8:00am - 5:00pm" at bounding box center [151, 307] width 234 height 10
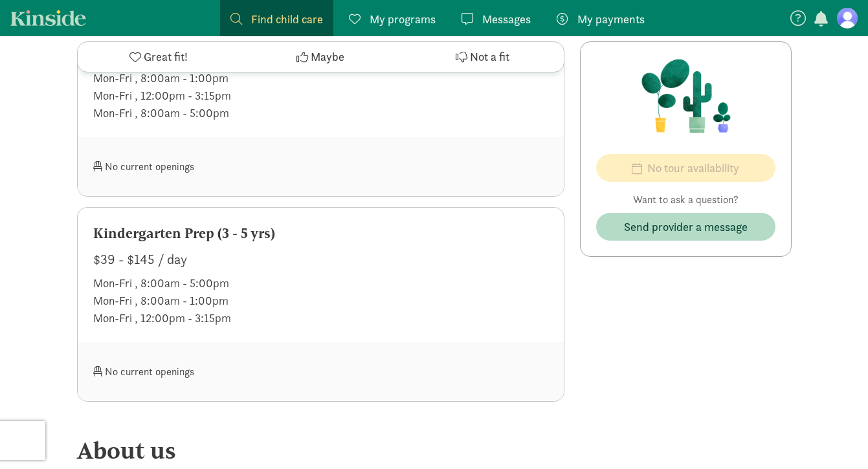
scroll to position [780, 0]
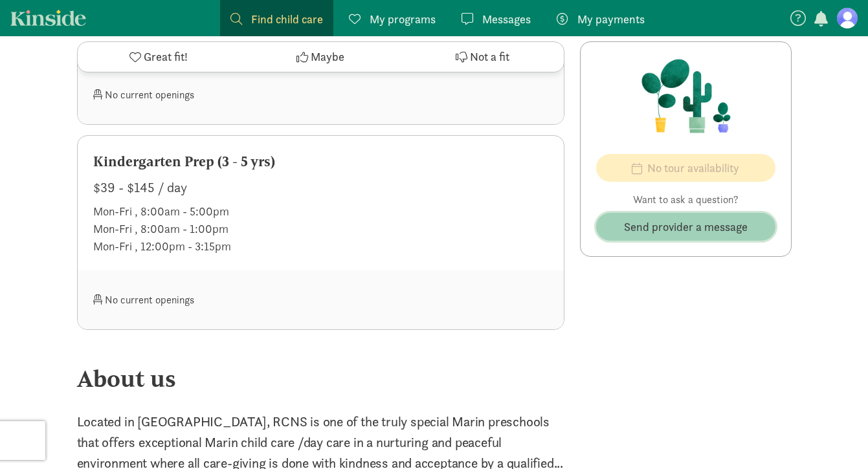
click at [677, 226] on span "Send provider a message" at bounding box center [686, 226] width 124 height 17
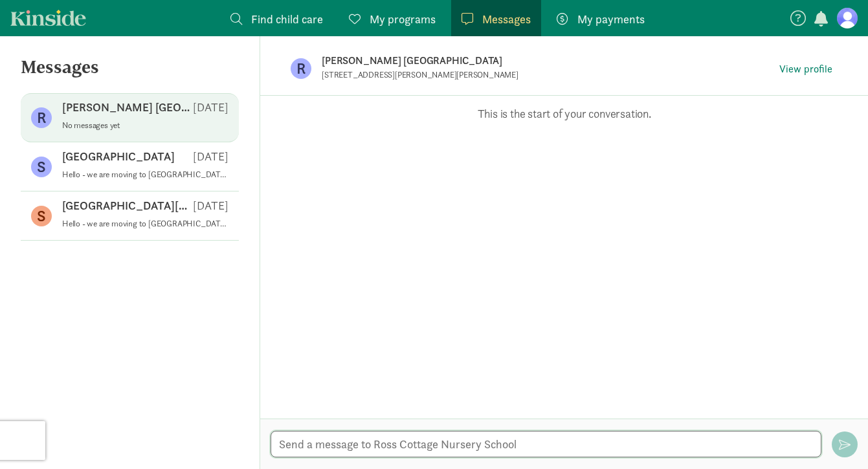
click at [320, 451] on textarea at bounding box center [546, 444] width 551 height 27
paste textarea "Hello - we are moving to [GEOGRAPHIC_DATA] in late 2025 and I was curious if yo…"
type textarea "Hello - we are moving to [GEOGRAPHIC_DATA] in late 2025 and I was curious if yo…"
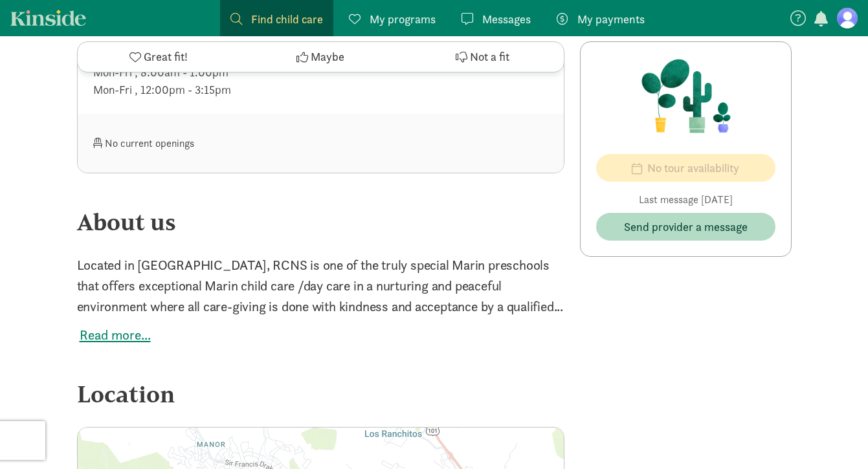
scroll to position [1163, 0]
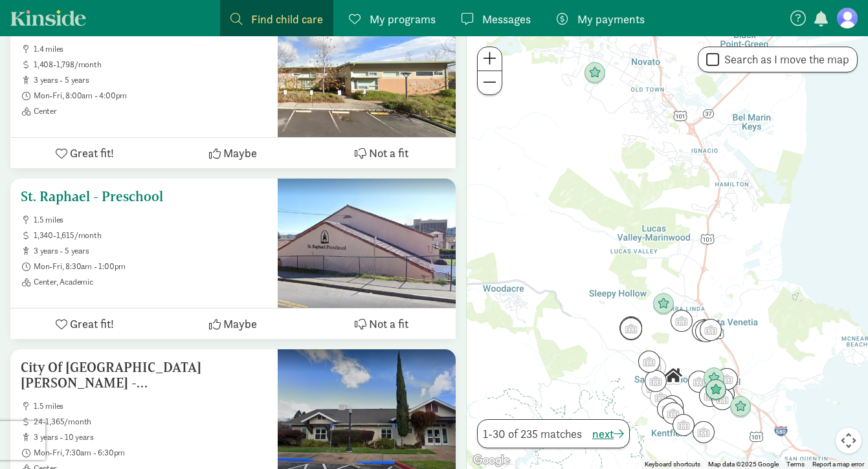
scroll to position [2936, 0]
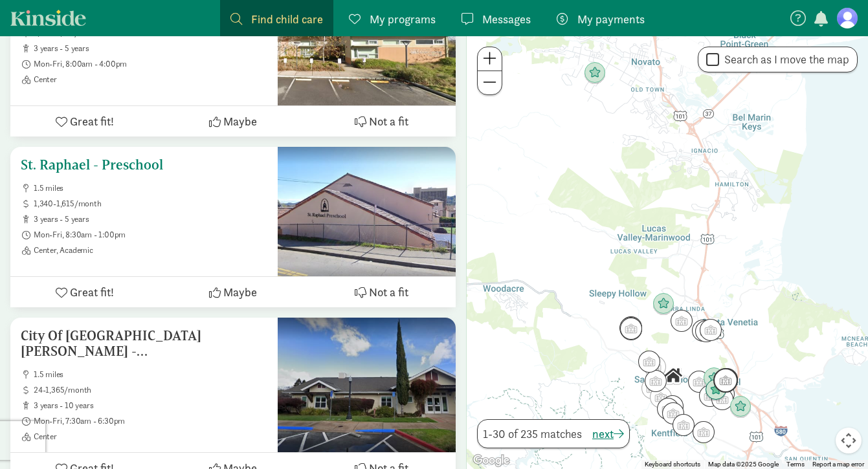
click at [103, 183] on ul "1.5 miles 1,340-1,615/month 3 years - 5 years Mon-Fri, 8:30am - 1:00pm Center, …" at bounding box center [144, 219] width 247 height 73
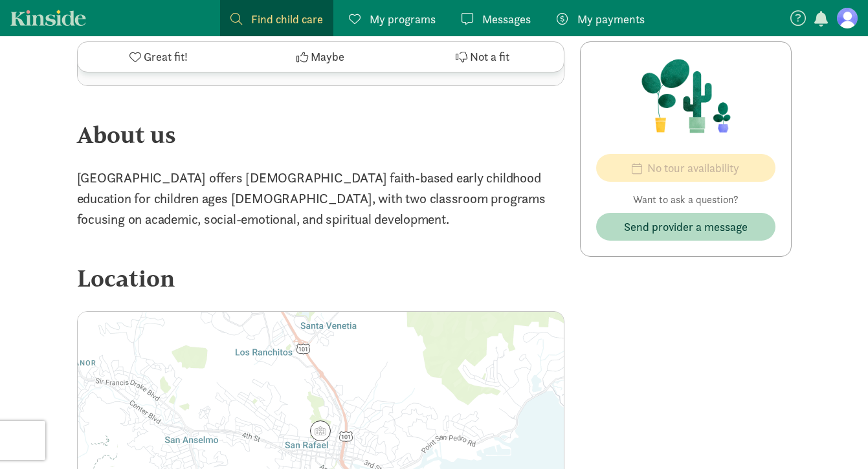
scroll to position [1000, 0]
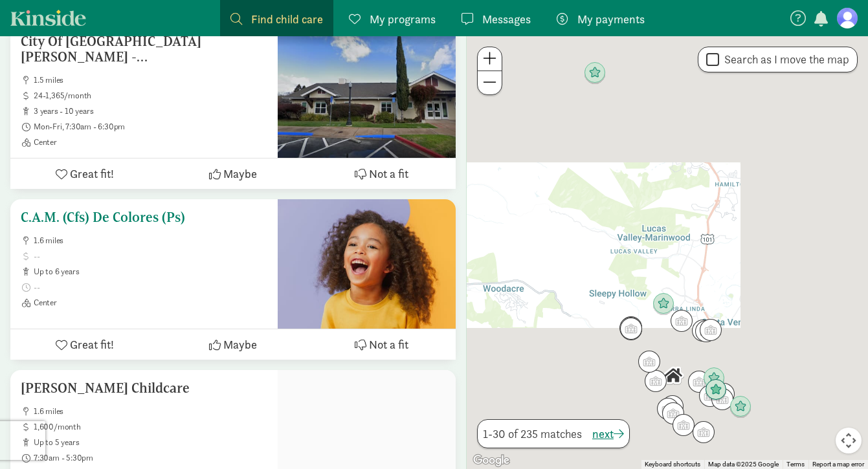
scroll to position [3385, 0]
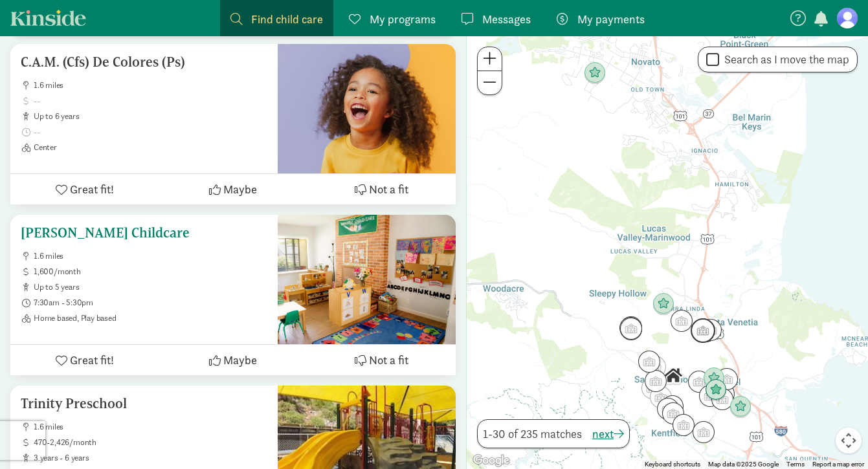
click at [127, 282] on span "up to 5 years" at bounding box center [151, 287] width 234 height 10
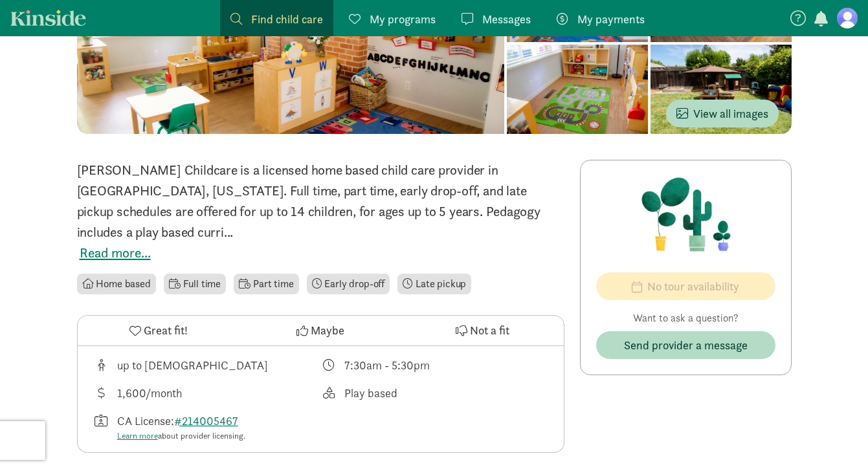
scroll to position [190, 0]
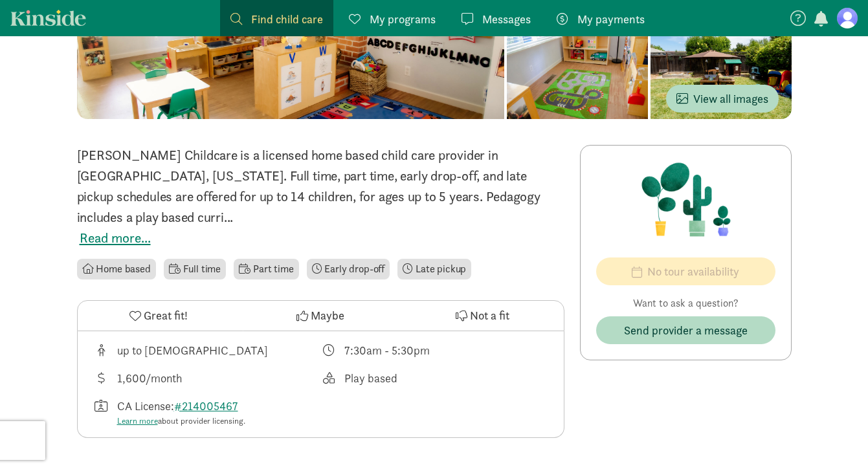
click at [403, 211] on div "[PERSON_NAME] Childcare is a licensed home based child care provider in [GEOGRA…" at bounding box center [321, 197] width 488 height 104
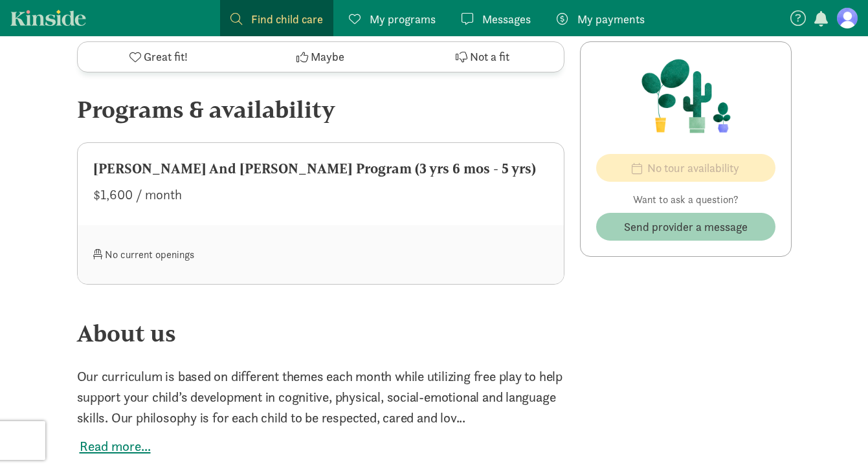
scroll to position [565, 0]
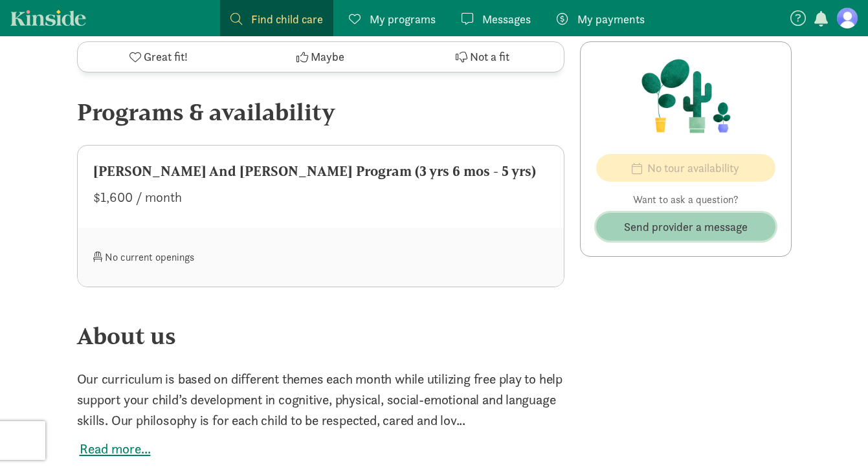
click at [694, 237] on button "Send provider a message" at bounding box center [685, 227] width 179 height 28
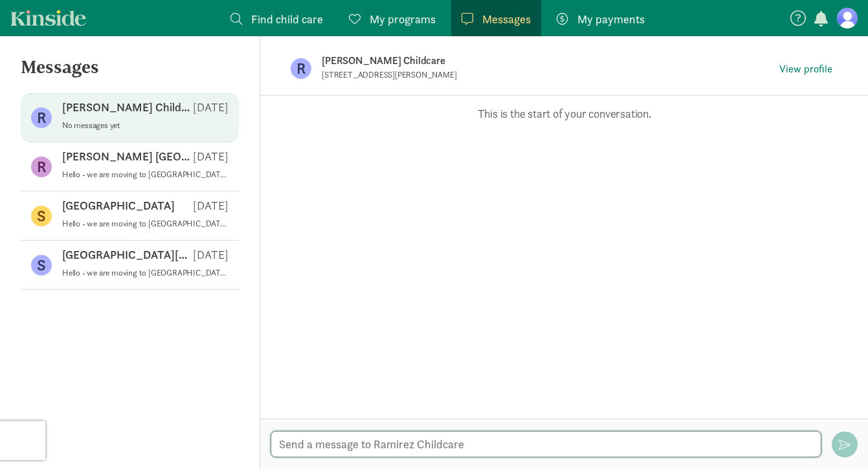
click at [452, 443] on textarea at bounding box center [546, 444] width 551 height 27
paste textarea "Hello - we are moving to [GEOGRAPHIC_DATA] in late 2025 and I was curious if yo…"
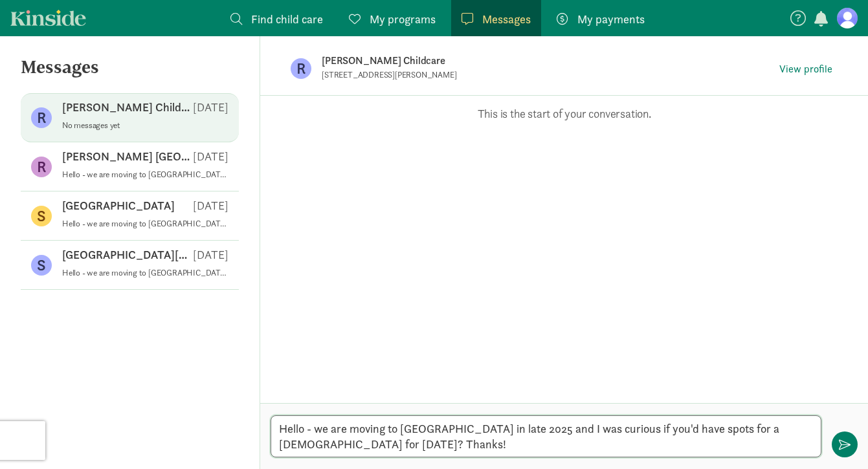
click at [739, 431] on textarea "Hello - we are moving to [GEOGRAPHIC_DATA] in late 2025 and I was curious if yo…" at bounding box center [546, 437] width 551 height 42
type textarea "Hello - we are moving to [GEOGRAPHIC_DATA] in late 2025 and I was curious if yo…"
click at [854, 443] on button "button" at bounding box center [845, 445] width 26 height 26
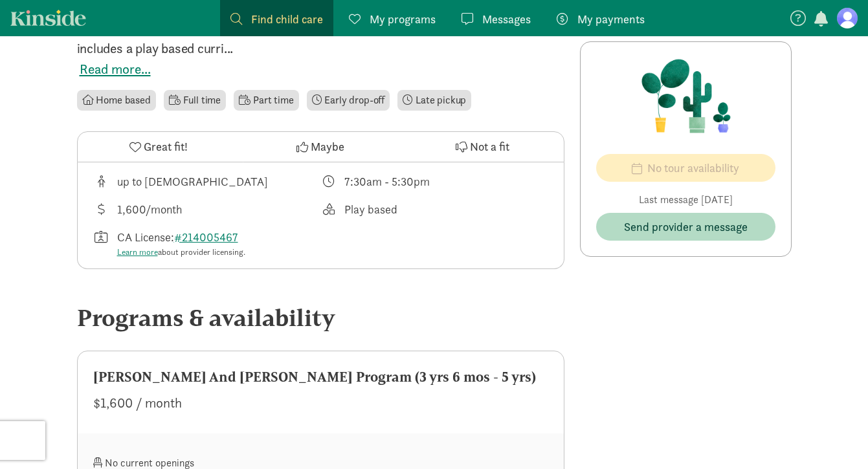
scroll to position [357, 0]
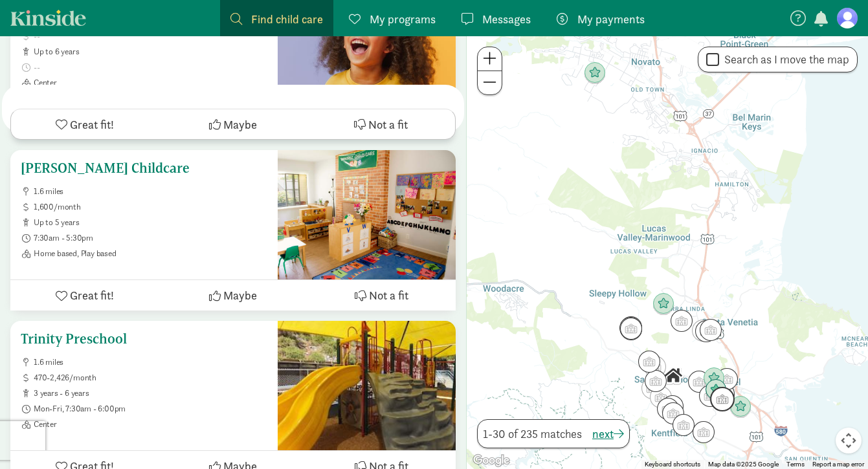
scroll to position [3605, 0]
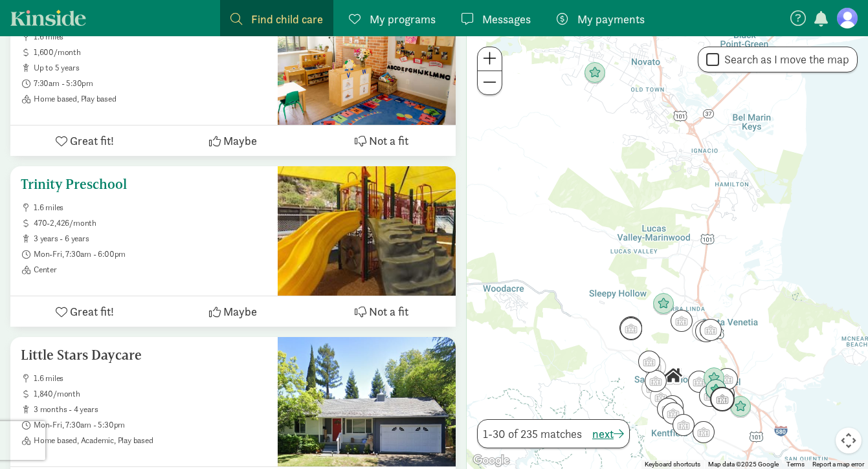
click at [149, 265] on span "Center" at bounding box center [151, 270] width 234 height 10
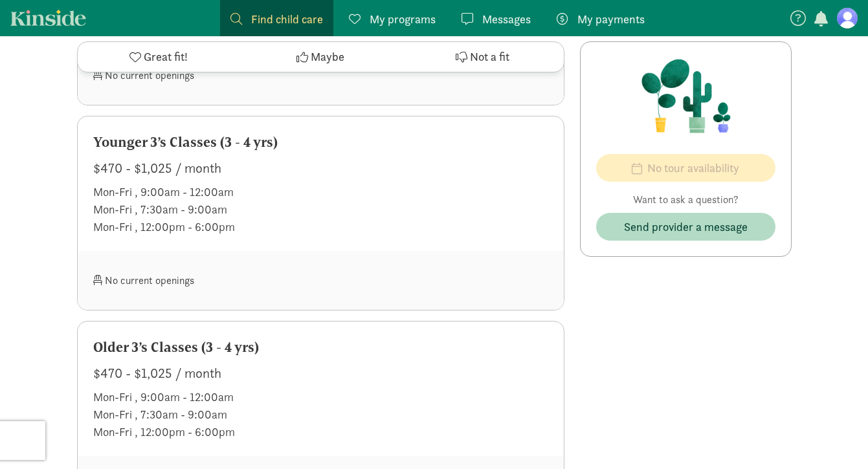
scroll to position [771, 0]
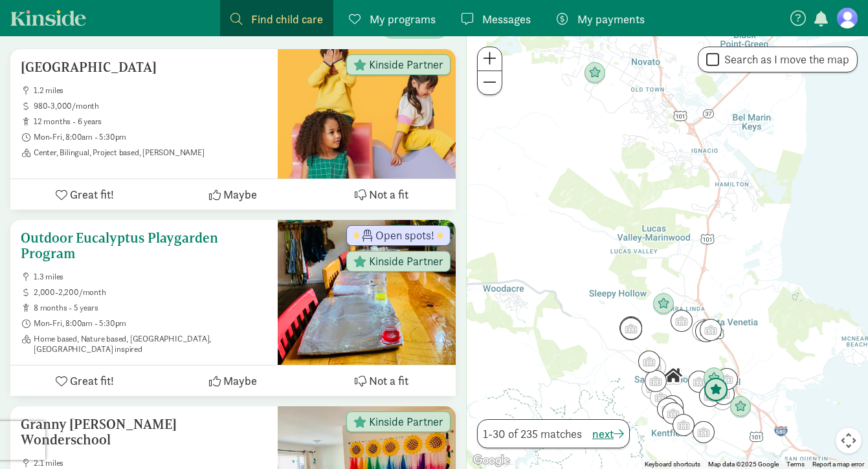
scroll to position [252, 0]
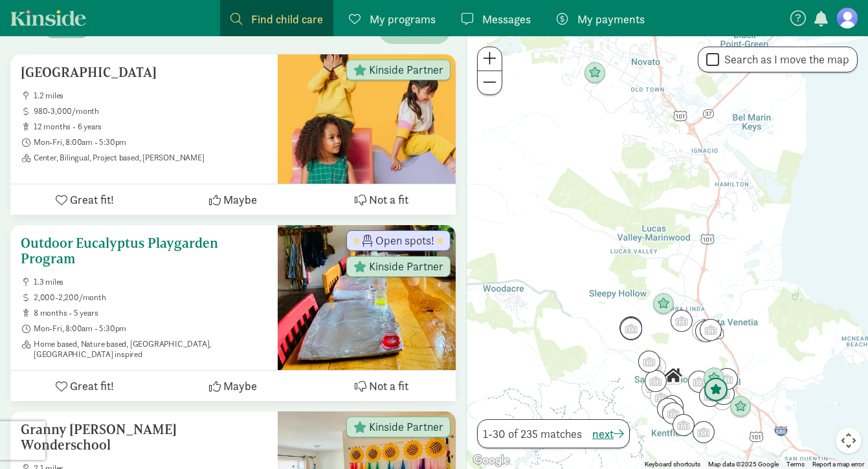
click at [84, 236] on h5 "Outdoor Eucalyptus Playgarden Program" at bounding box center [144, 251] width 247 height 31
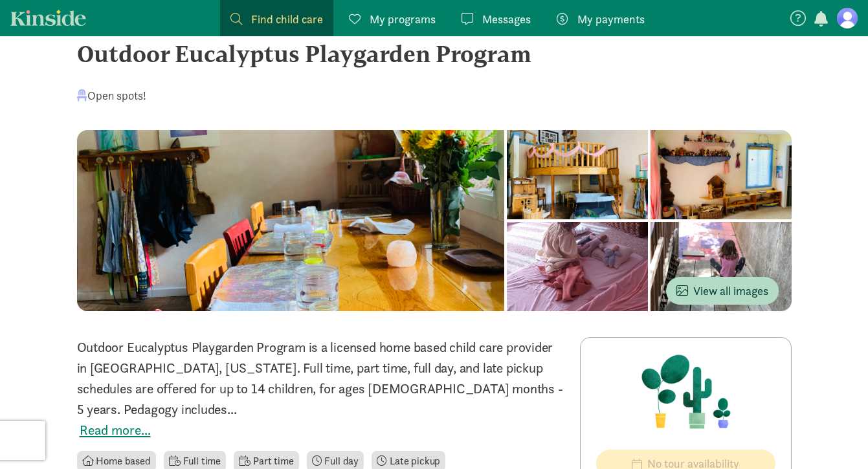
scroll to position [25, 0]
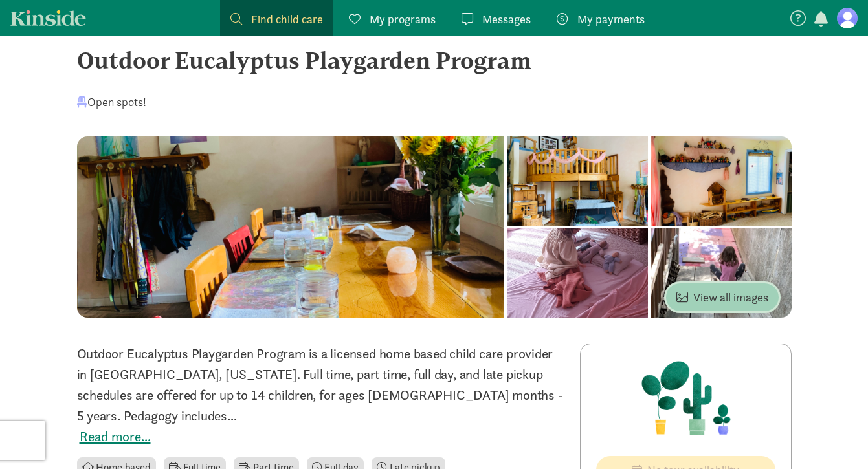
click at [745, 297] on span "View all images" at bounding box center [723, 297] width 92 height 17
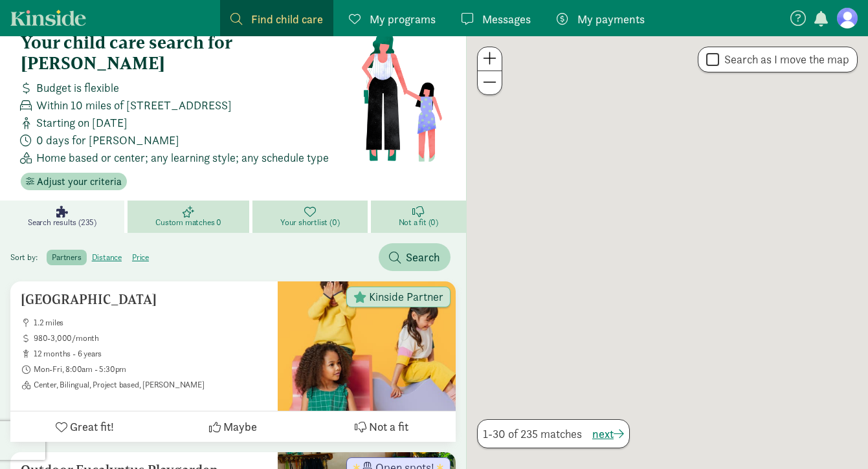
scroll to position [252, 0]
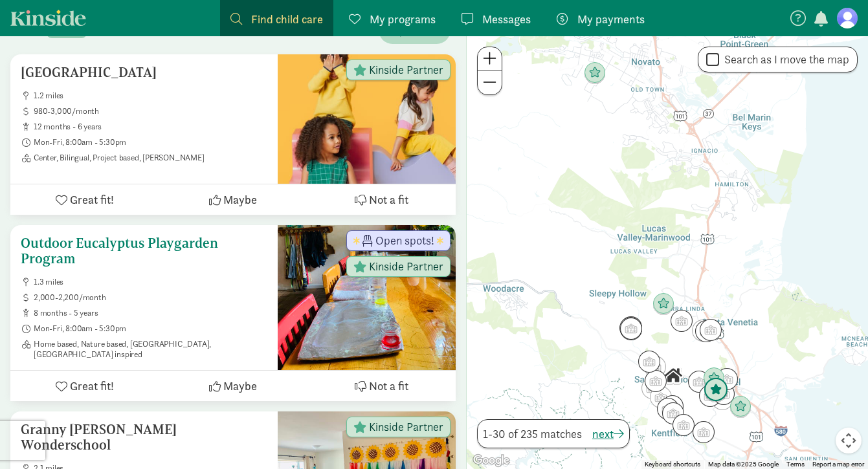
drag, startPoint x: 89, startPoint y: 241, endPoint x: 15, endPoint y: 221, distance: 76.3
click at [15, 225] on div "Outdoor Eucalyptus Playgarden Program 1.3 miles 2,000-2,200/month 8 months - 5 …" at bounding box center [143, 297] width 267 height 145
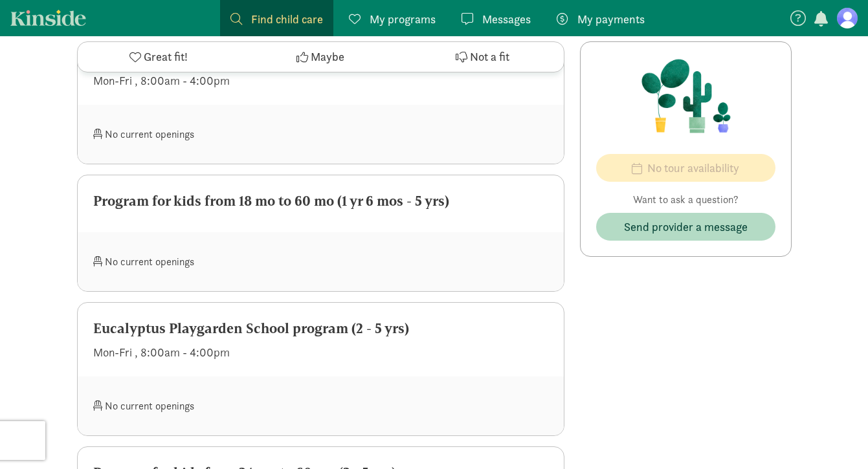
scroll to position [1114, 0]
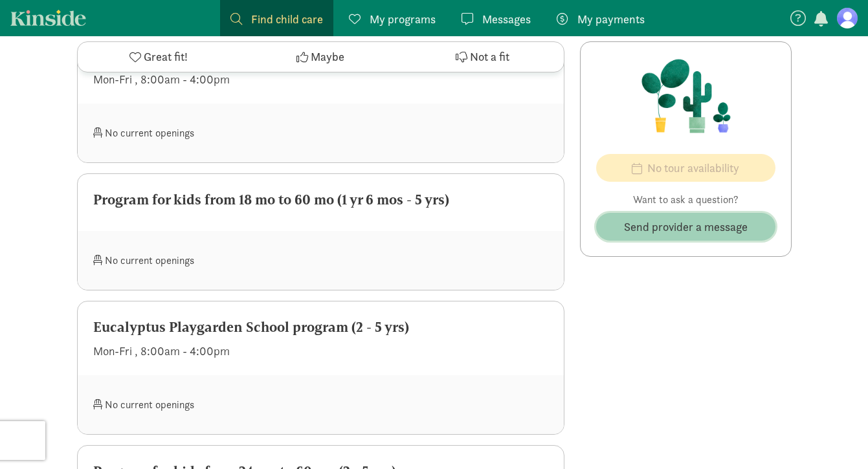
click at [660, 227] on span "Send provider a message" at bounding box center [686, 226] width 124 height 17
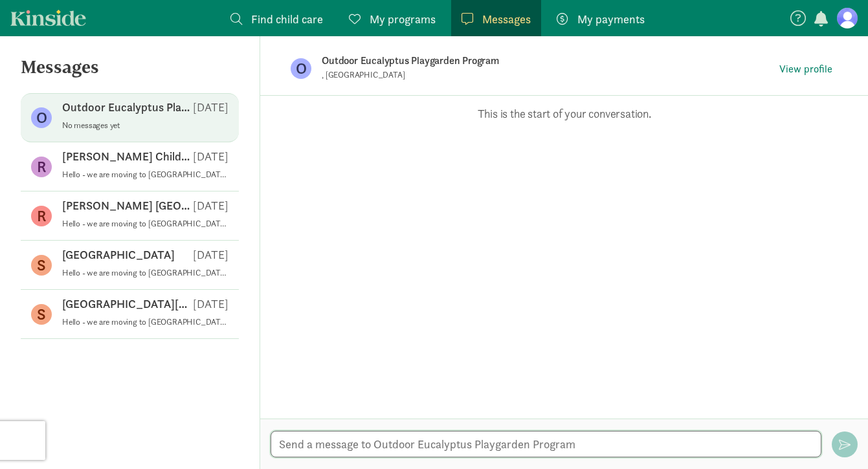
click at [289, 445] on textarea at bounding box center [546, 444] width 551 height 27
paste textarea "Hello - we are moving to [GEOGRAPHIC_DATA] in late 2025 and I was curious if yo…"
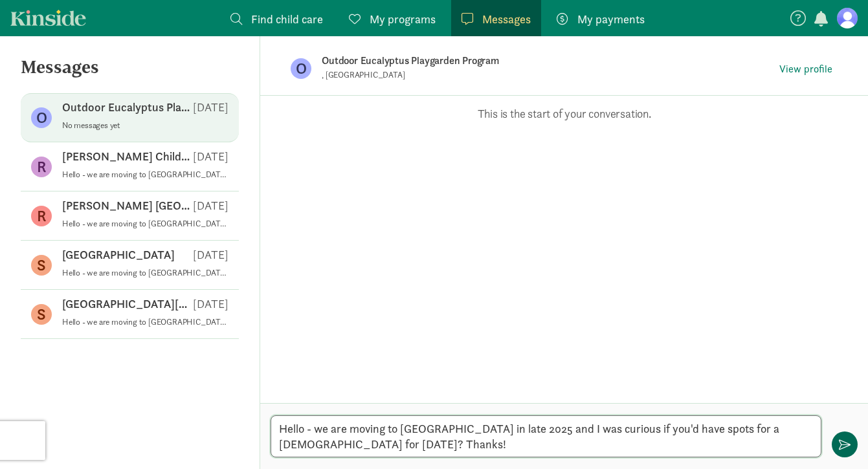
type textarea "Hello - we are moving to [GEOGRAPHIC_DATA] in late 2025 and I was curious if yo…"
click at [844, 445] on span "button" at bounding box center [845, 445] width 12 height 12
